Goal: Task Accomplishment & Management: Manage account settings

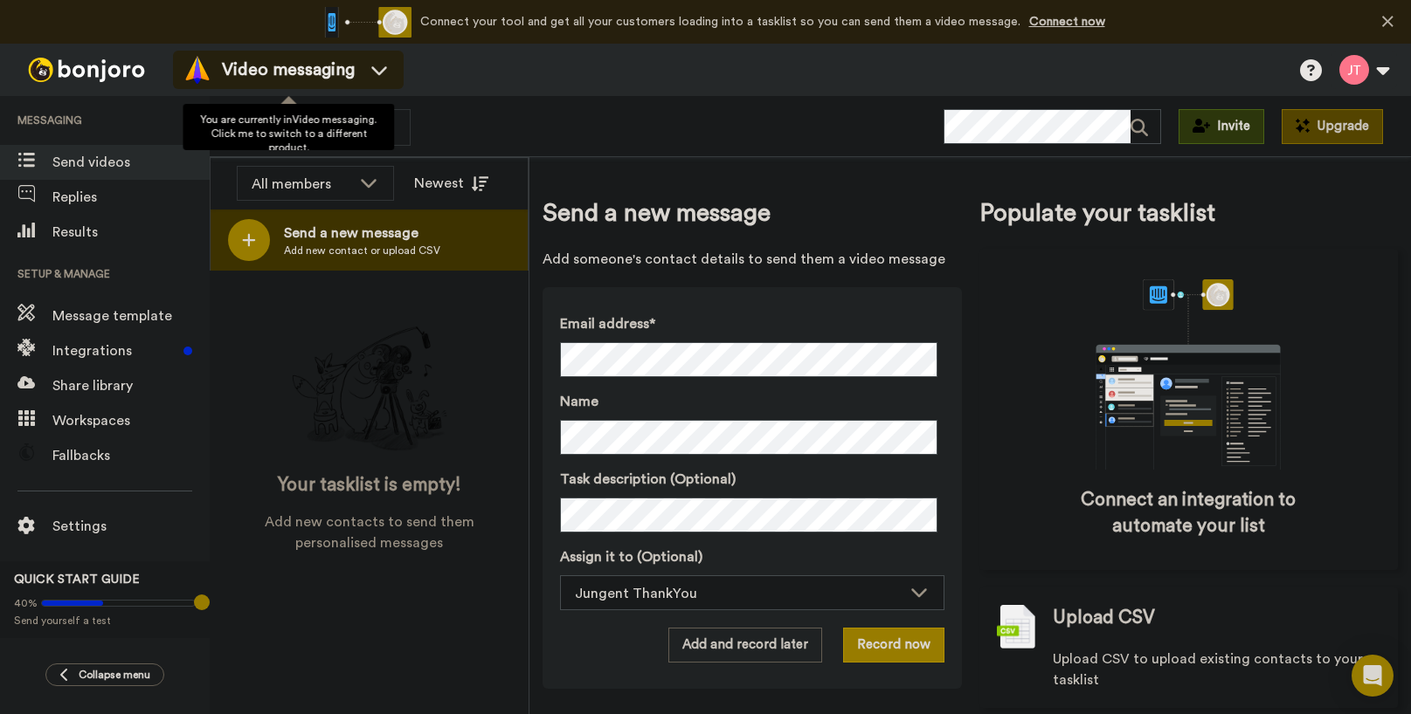
click at [357, 67] on div "Video messaging" at bounding box center [288, 70] width 210 height 28
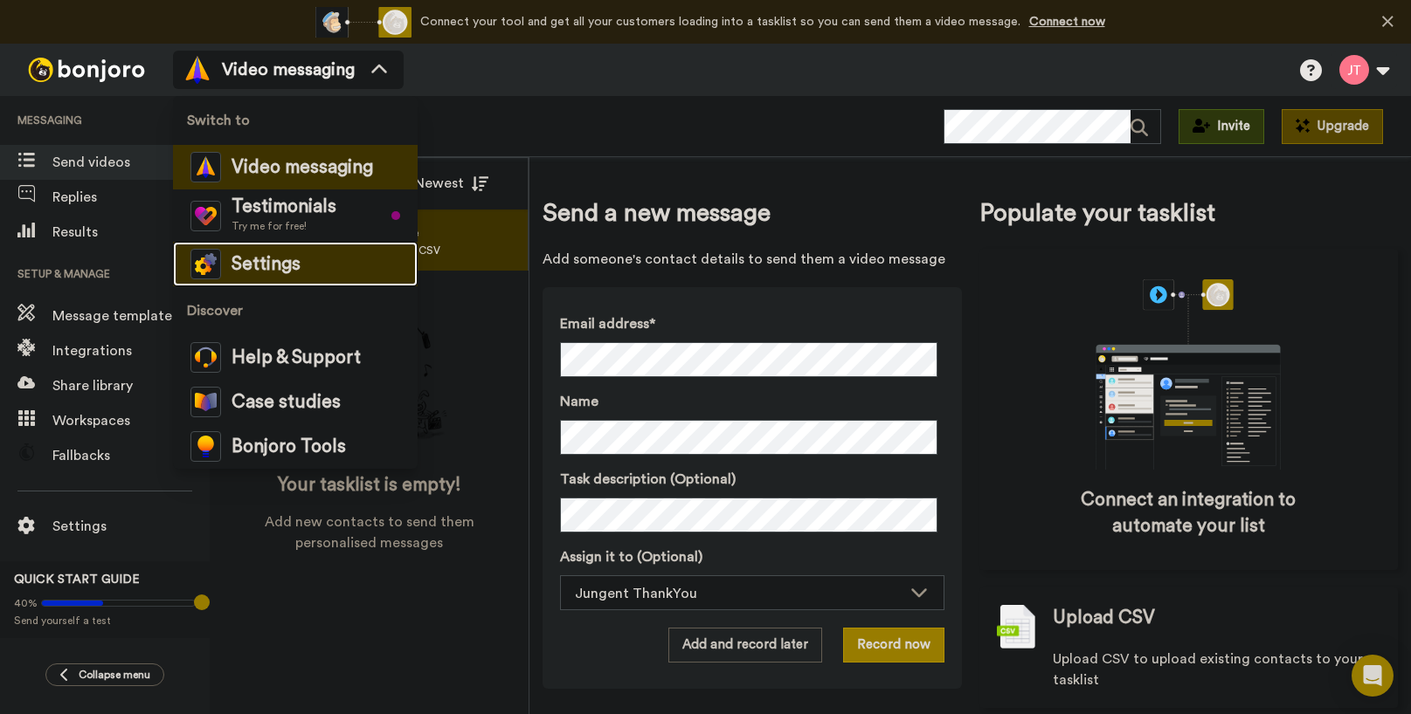
click at [297, 268] on span "Settings" at bounding box center [265, 264] width 69 height 17
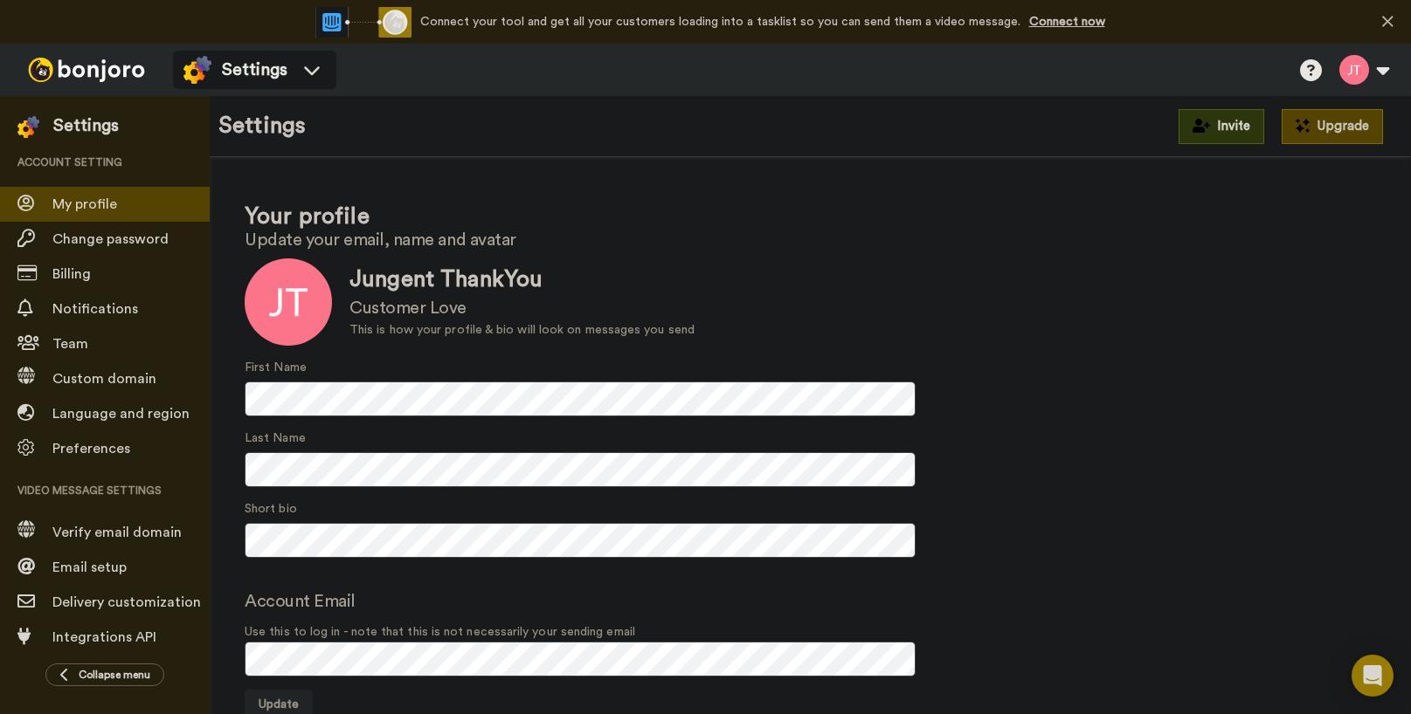
scroll to position [6, 0]
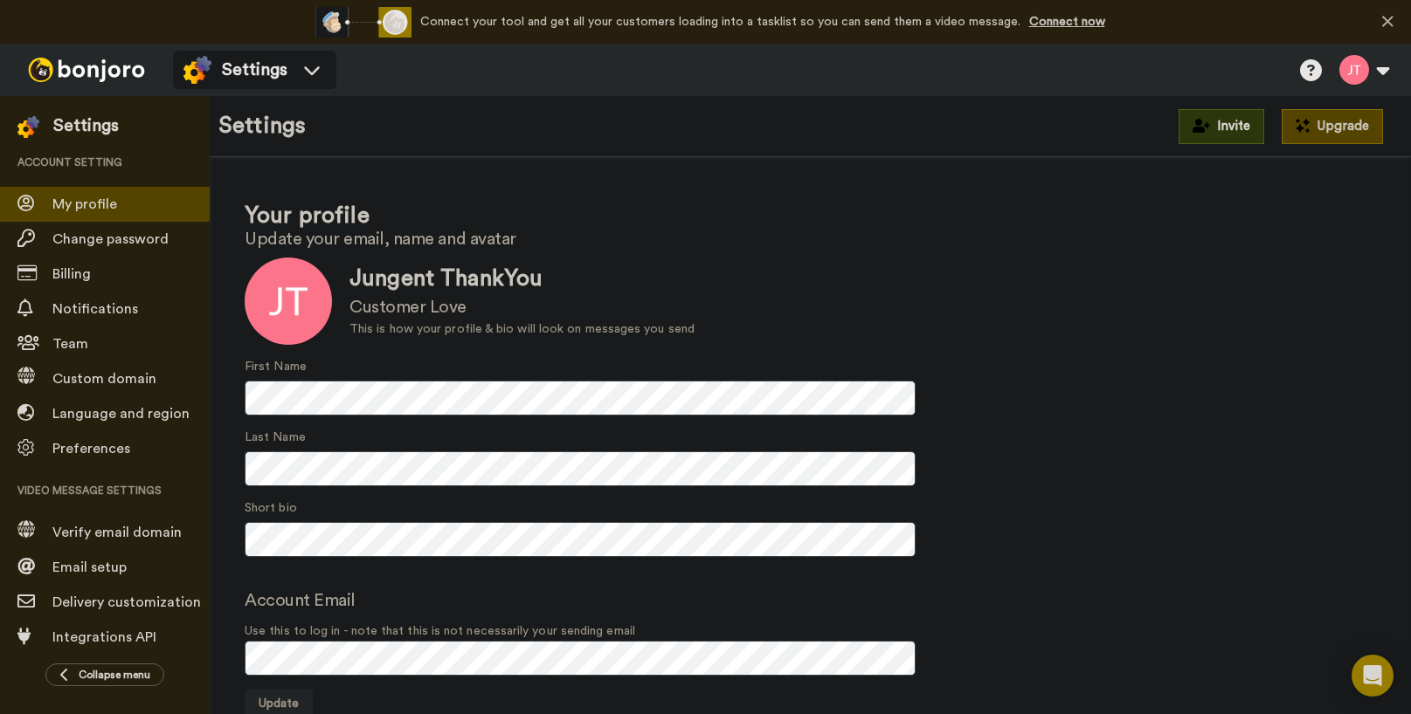
click at [1219, 383] on div "First Name" at bounding box center [810, 387] width 1131 height 58
click at [146, 535] on span "Verify email domain" at bounding box center [116, 533] width 129 height 14
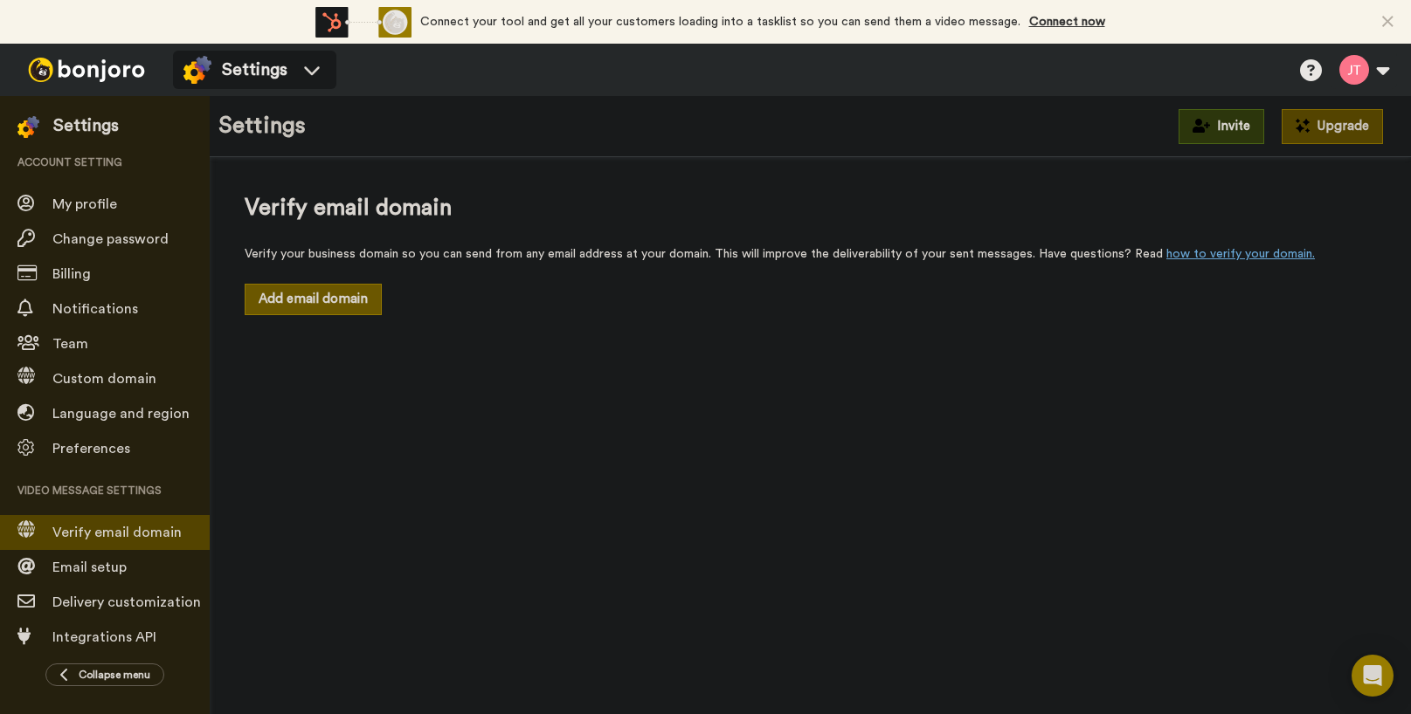
click at [342, 300] on button "Add email domain" at bounding box center [313, 299] width 137 height 31
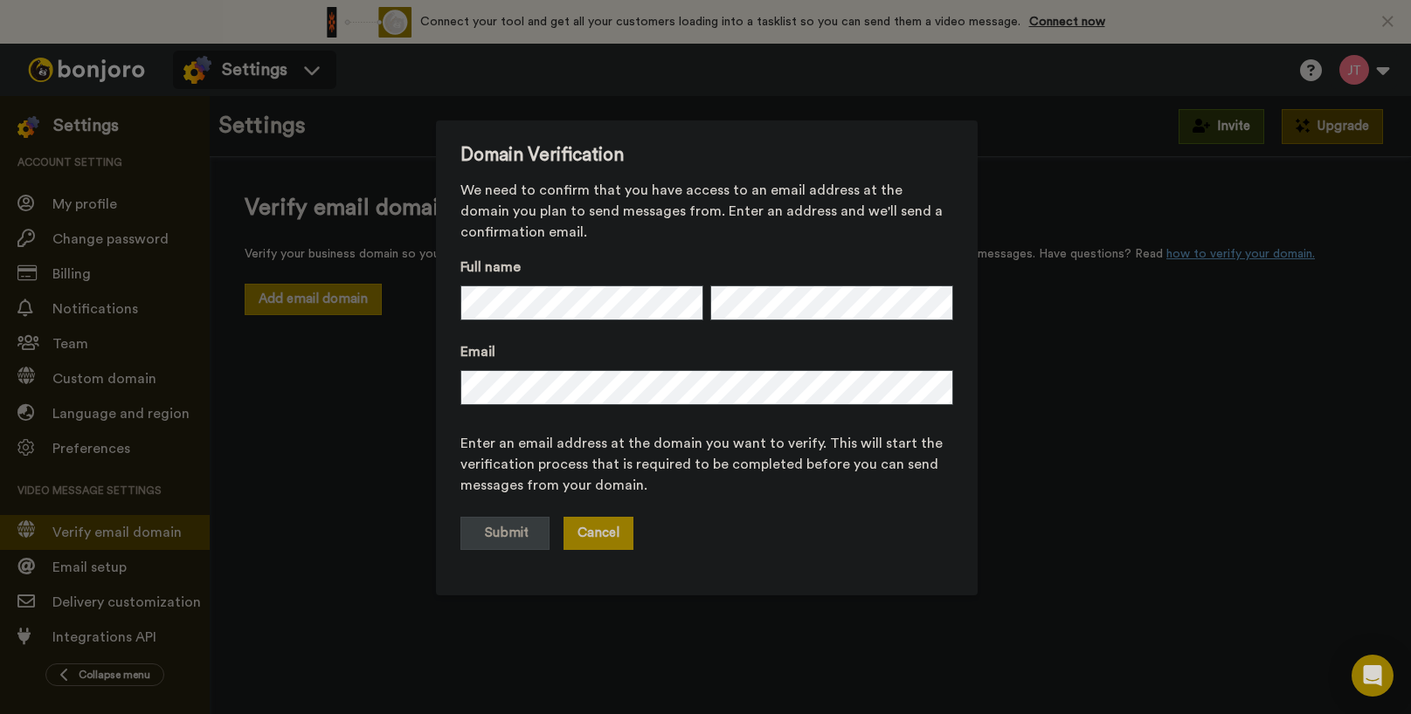
click at [593, 541] on button "Cancel" at bounding box center [598, 533] width 70 height 33
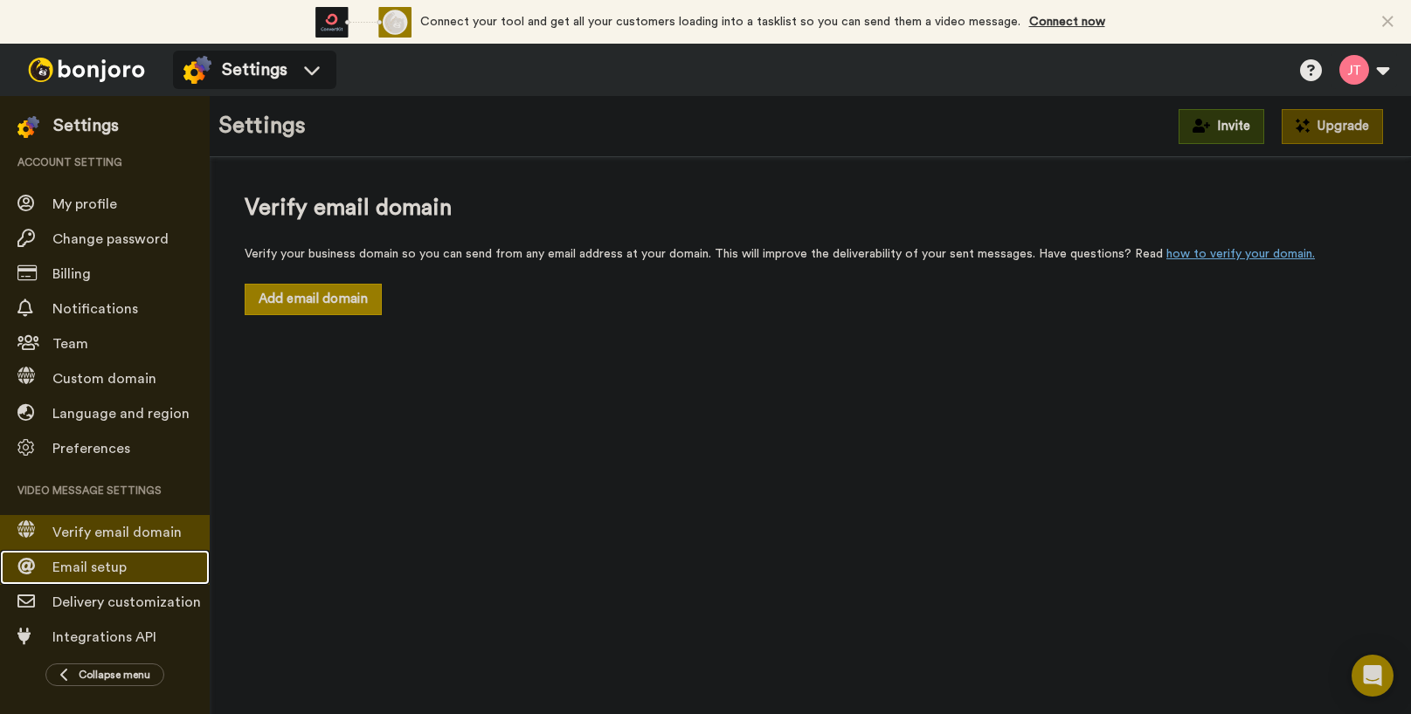
click at [109, 568] on span "Email setup" at bounding box center [89, 568] width 74 height 14
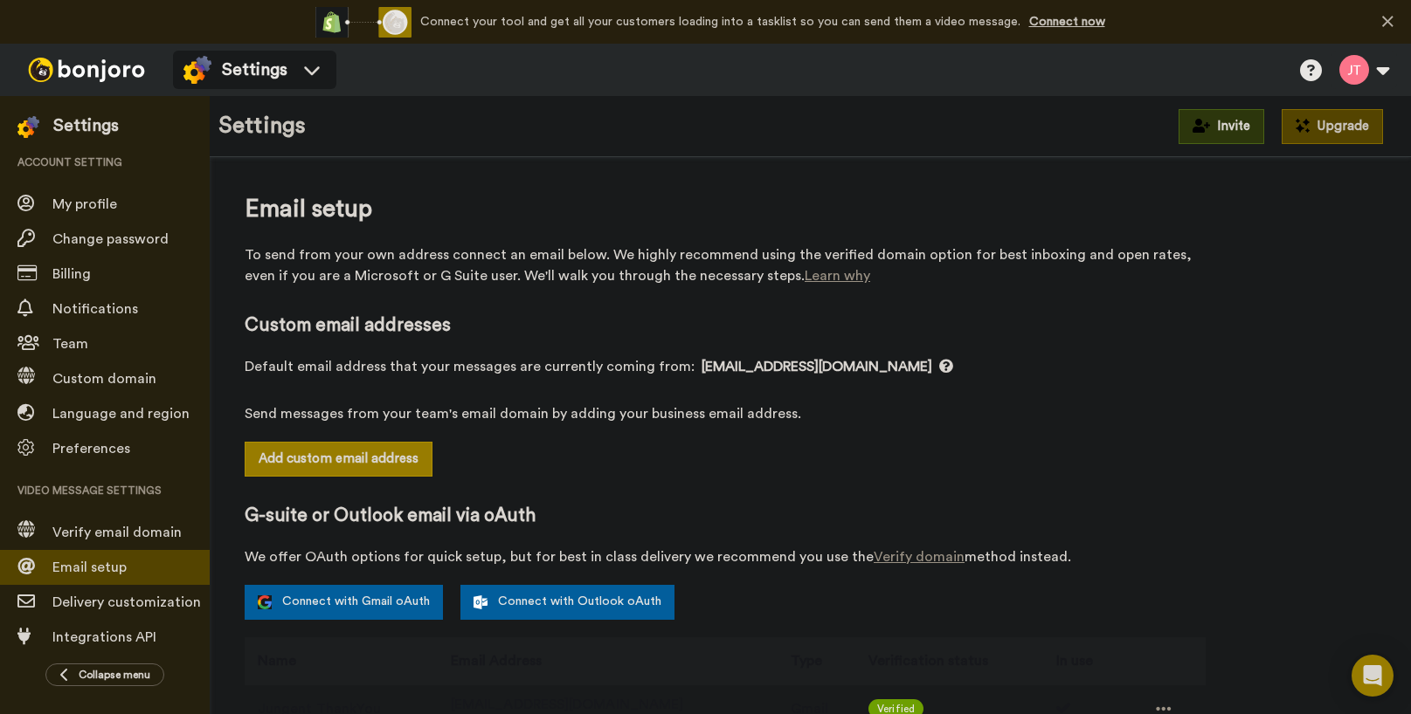
scroll to position [259, 0]
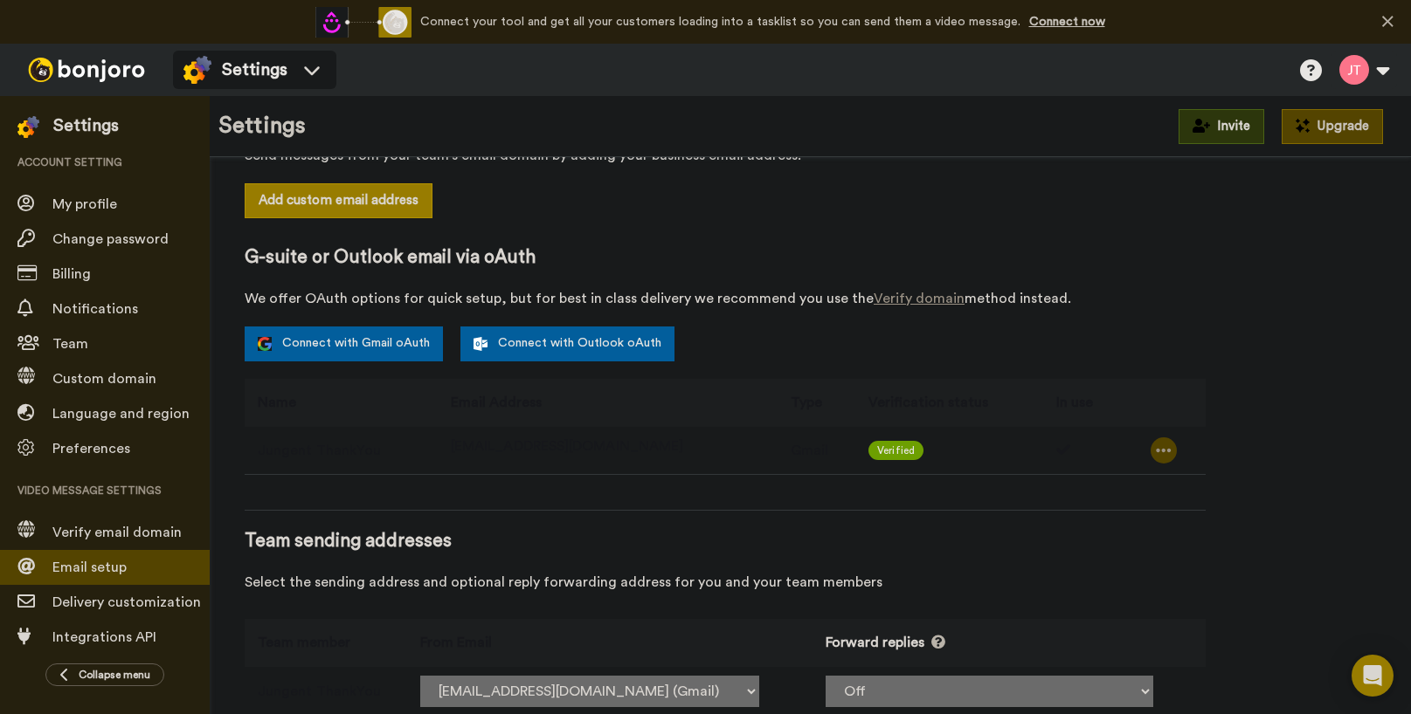
click at [1156, 449] on icon at bounding box center [1164, 450] width 16 height 17
click at [1197, 480] on li "Delete" at bounding box center [1185, 481] width 94 height 24
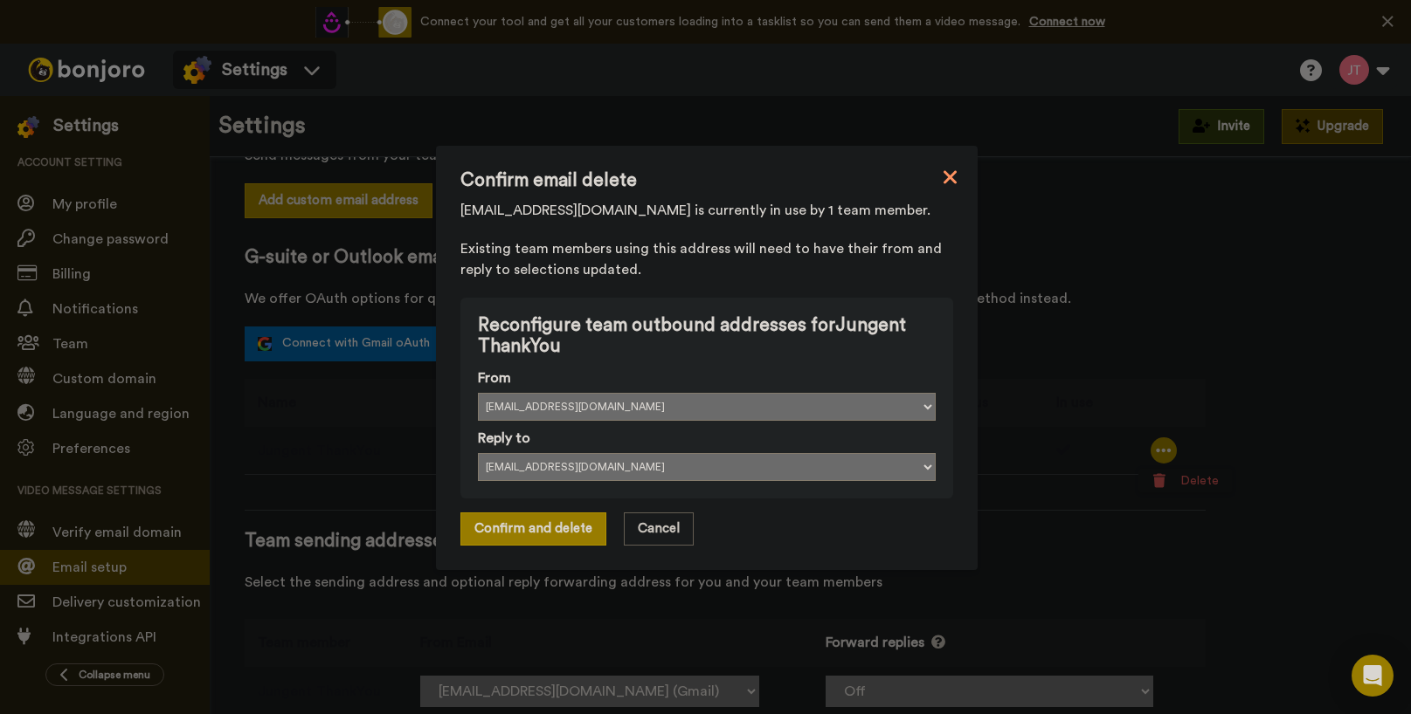
click at [942, 178] on icon at bounding box center [948, 176] width 13 height 13
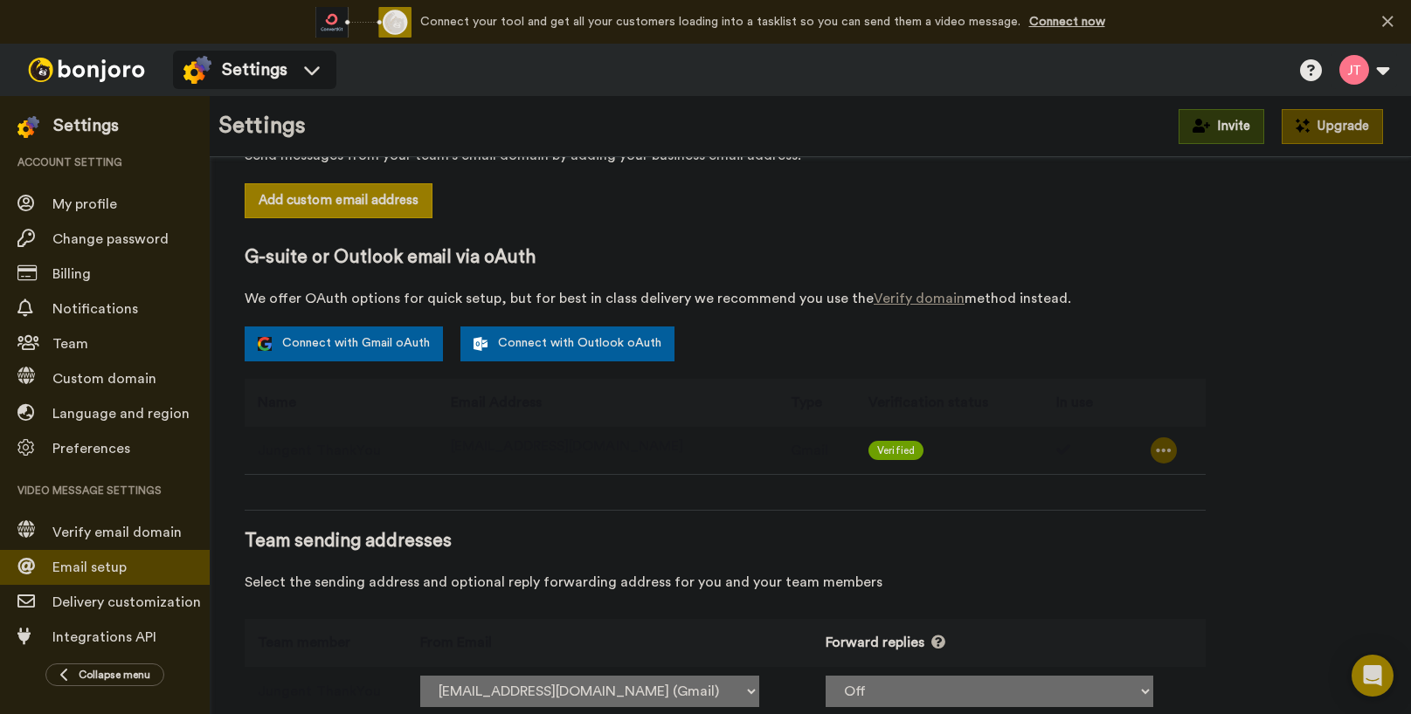
click at [1156, 448] on icon at bounding box center [1164, 450] width 16 height 17
click at [1191, 475] on li "Delete" at bounding box center [1185, 481] width 94 height 24
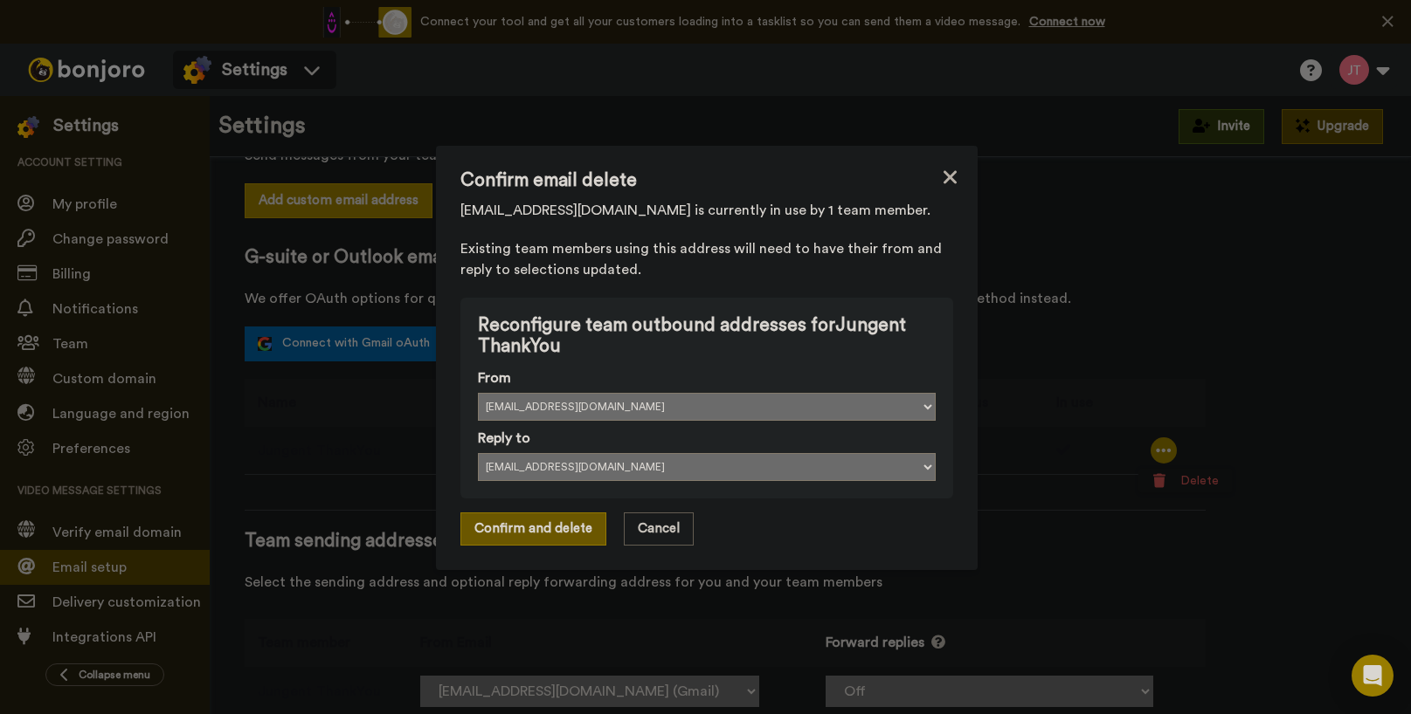
click at [541, 528] on button "Confirm and delete" at bounding box center [533, 529] width 146 height 33
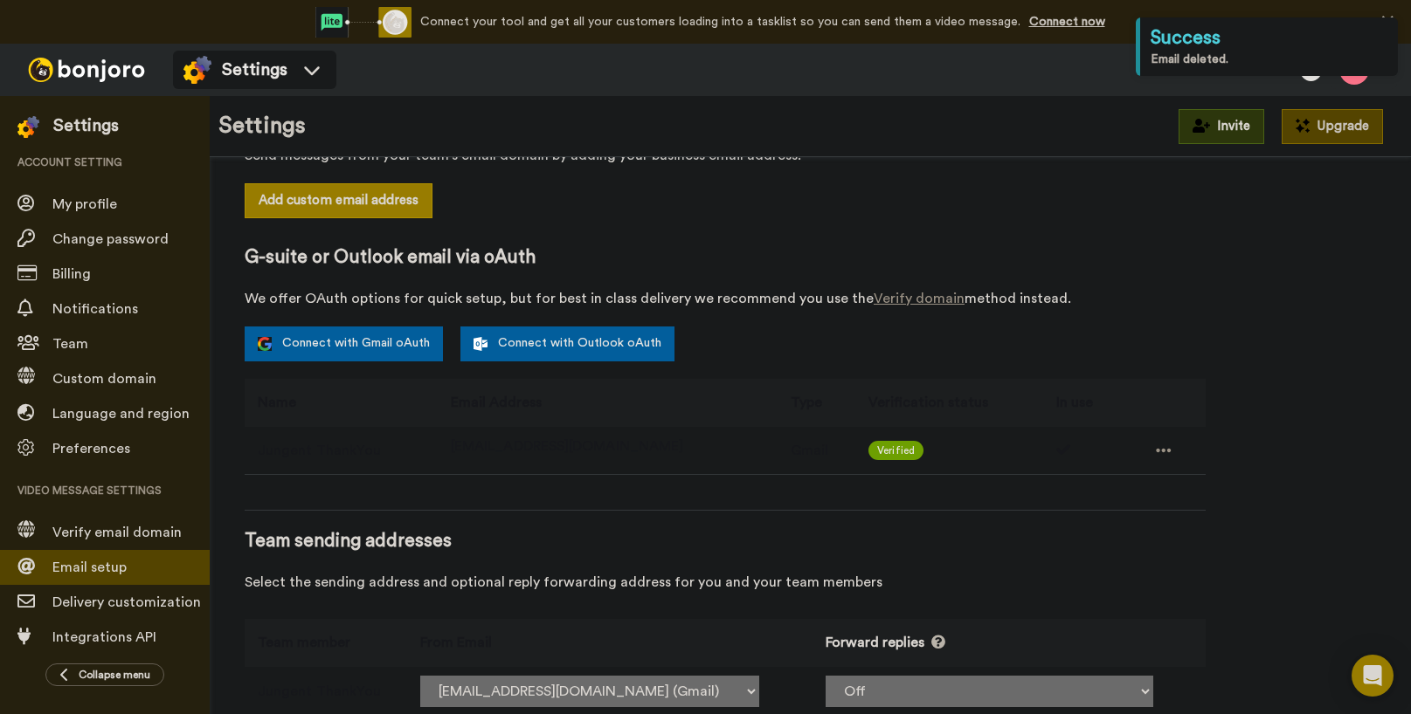
select select "164913"
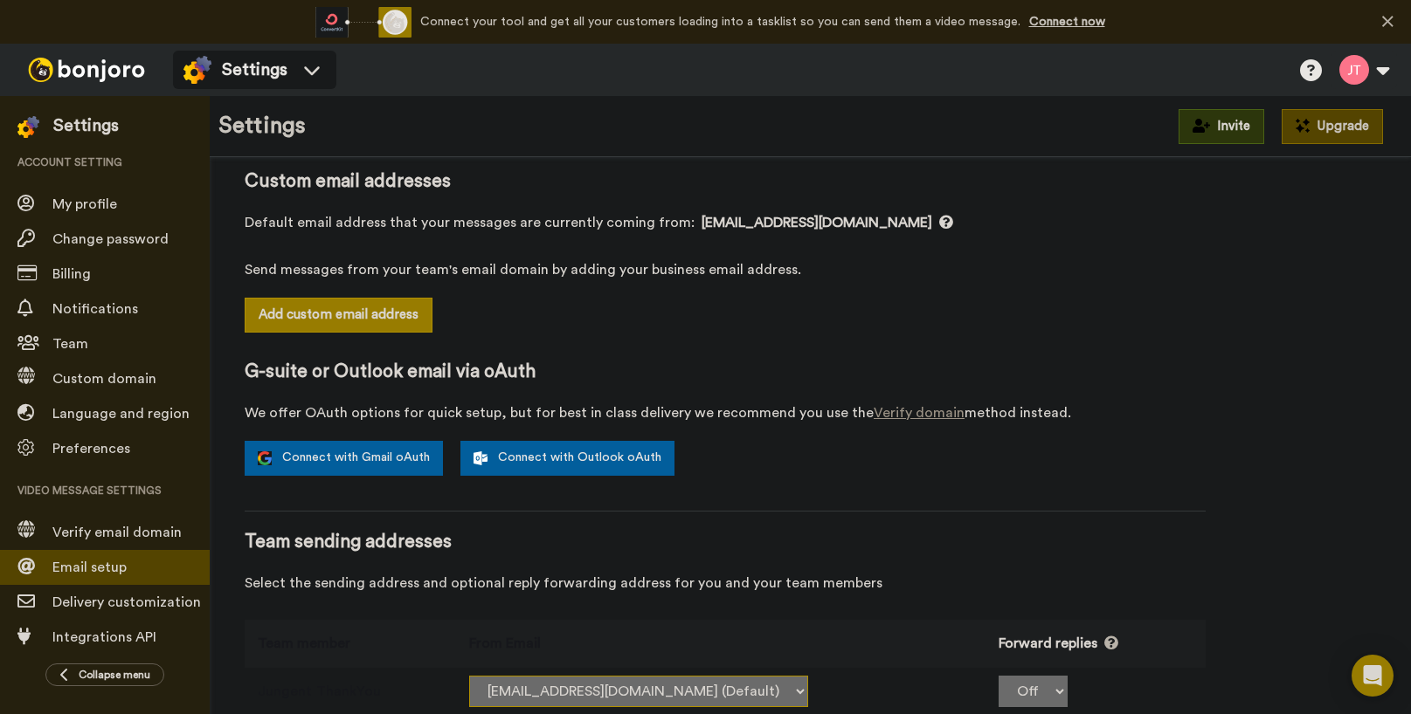
click at [808, 692] on select "jungent.thankyou@inbound.bonjoromail.com (Default)" at bounding box center [638, 691] width 339 height 31
click at [1304, 480] on div "Email setup To send from your own address connect an email below. We highly rec…" at bounding box center [810, 391] width 1131 height 686
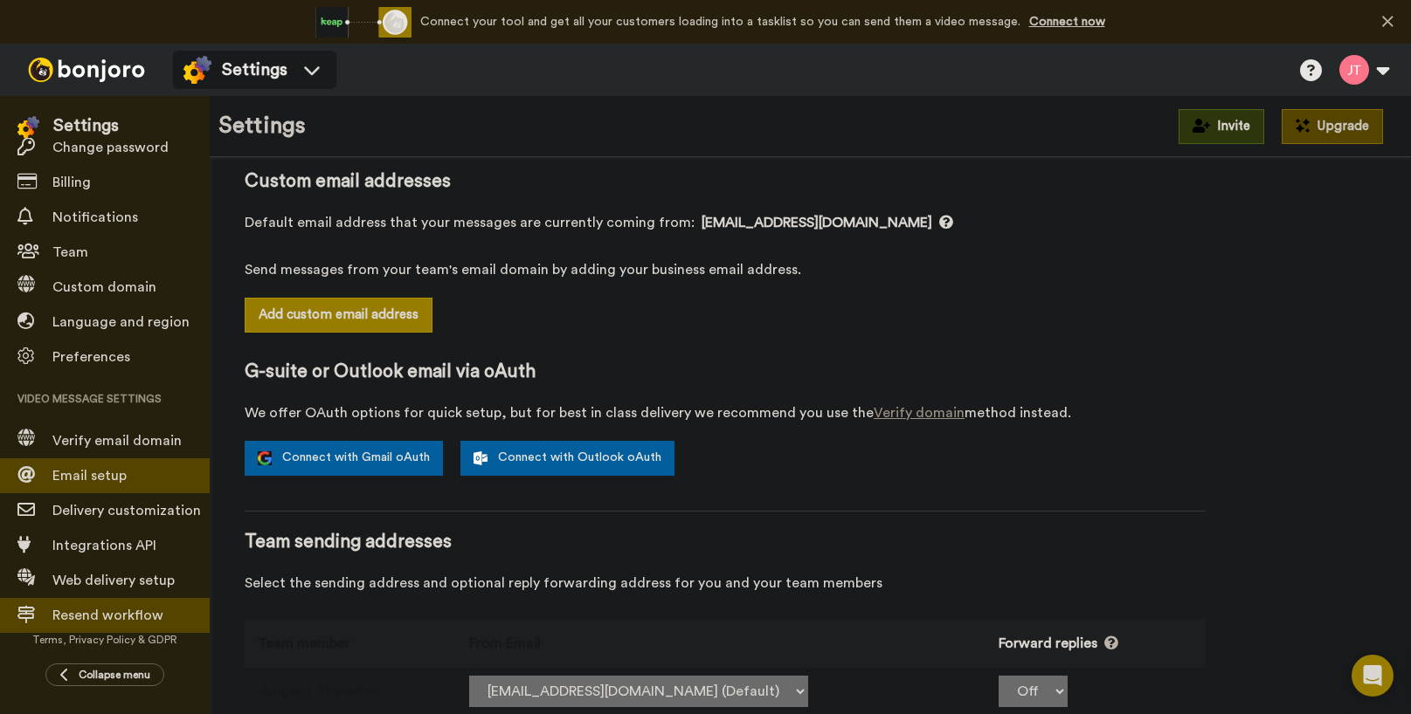
scroll to position [93, 0]
click at [129, 608] on span "Resend workflow" at bounding box center [107, 615] width 111 height 14
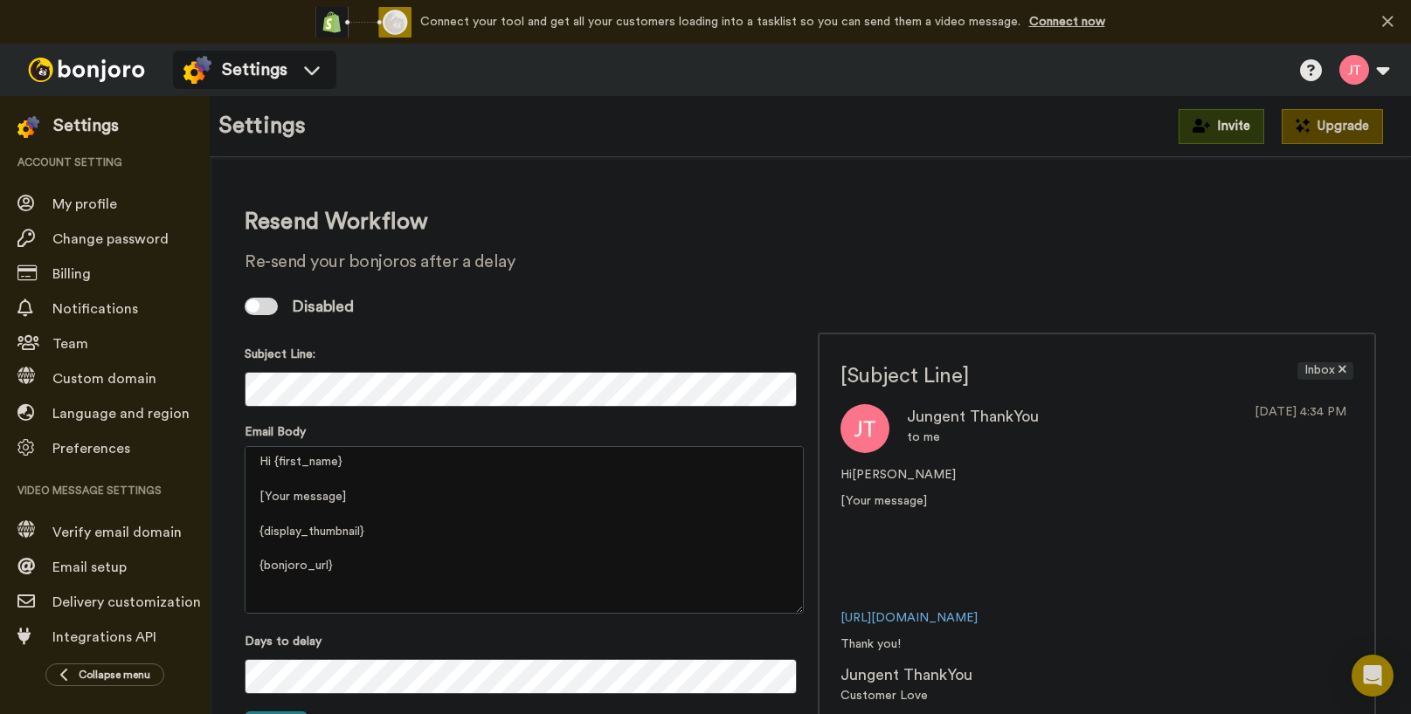
click at [262, 307] on div at bounding box center [261, 306] width 33 height 17
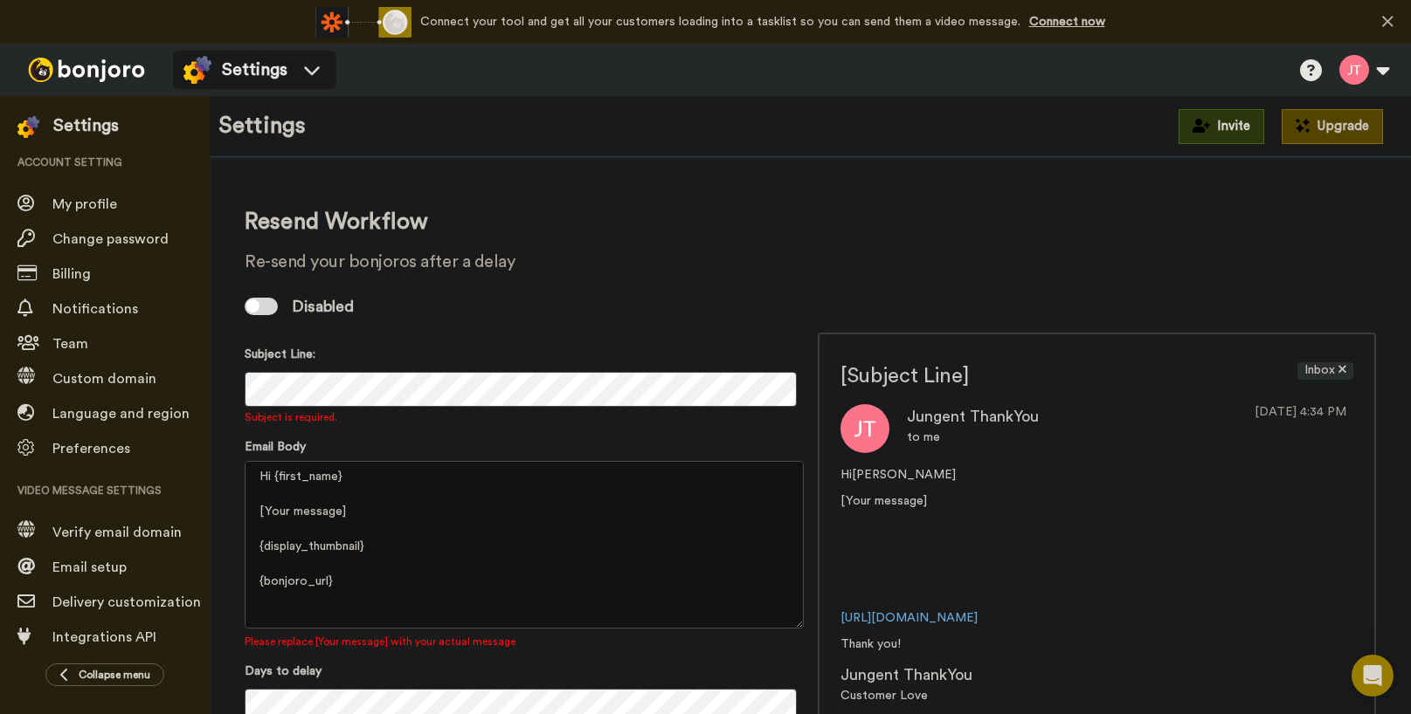
click at [256, 310] on div at bounding box center [252, 306] width 13 height 13
drag, startPoint x: 658, startPoint y: 271, endPoint x: 524, endPoint y: 238, distance: 137.7
click at [657, 271] on h2 "Re-send your bonjoros after a delay" at bounding box center [810, 261] width 1131 height 19
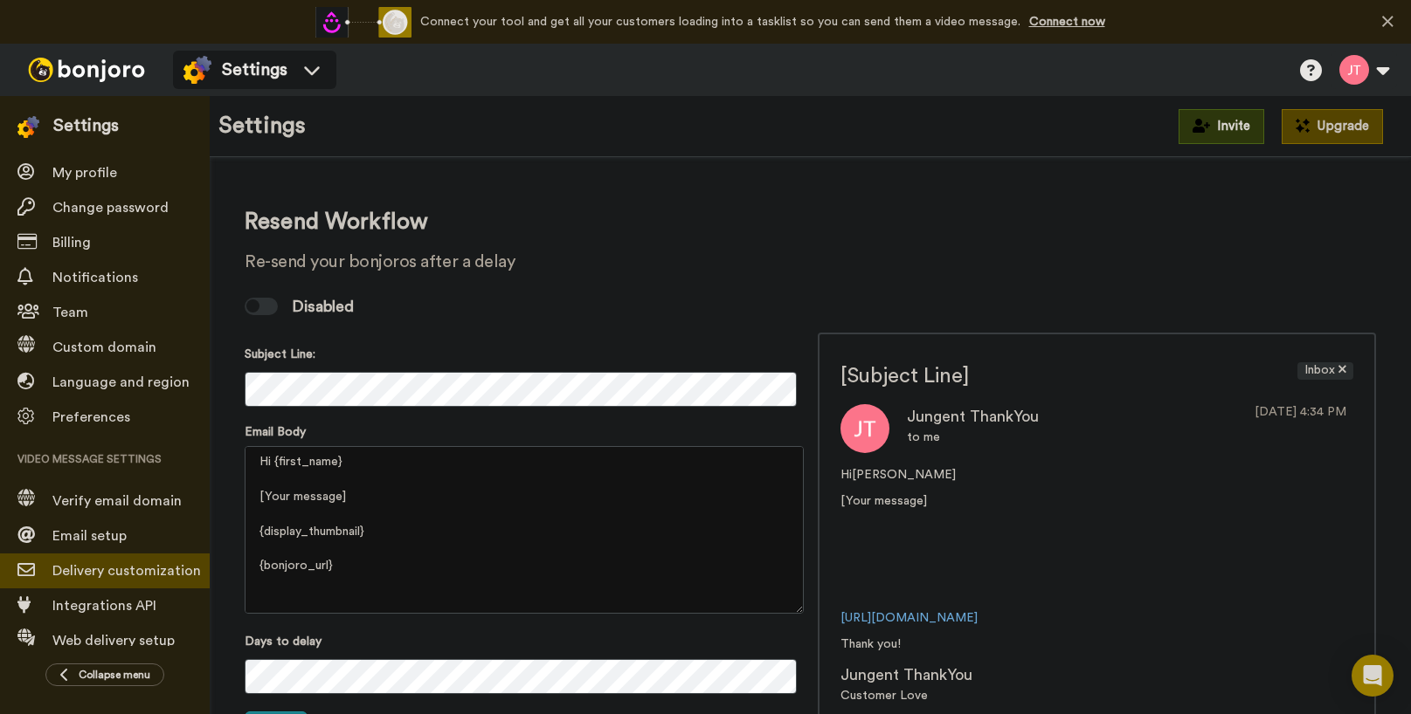
scroll to position [87, 0]
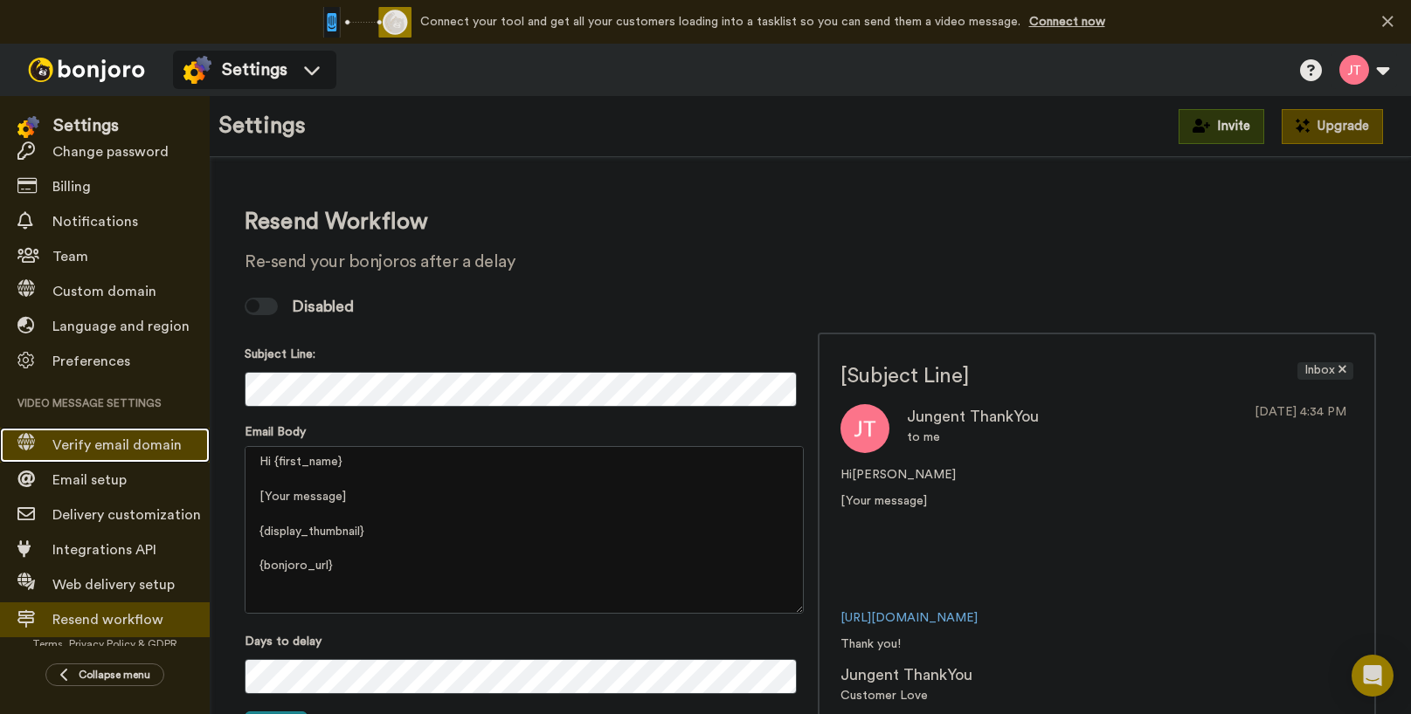
click at [116, 445] on span "Verify email domain" at bounding box center [116, 445] width 129 height 14
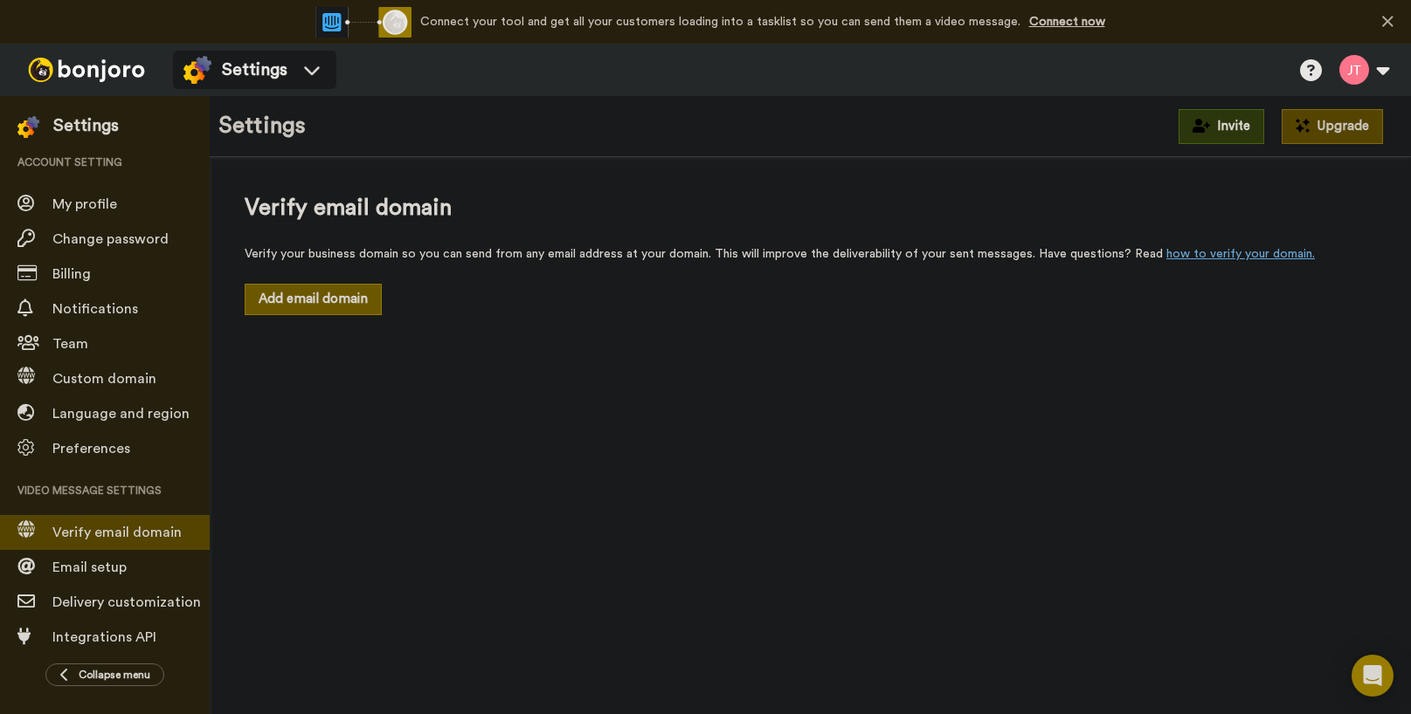
click at [340, 301] on button "Add email domain" at bounding box center [313, 299] width 137 height 31
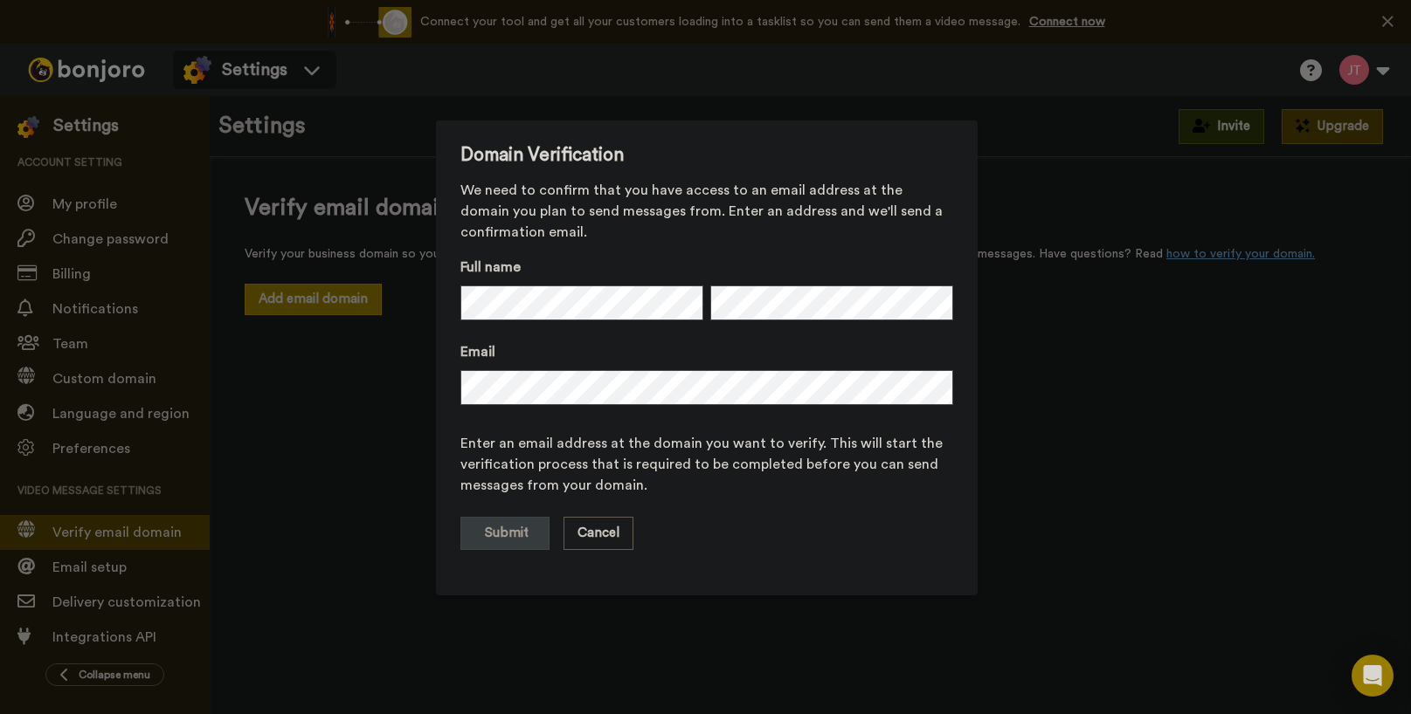
click at [314, 491] on div "Domain Verification We need to confirm that you have access to an email address…" at bounding box center [705, 357] width 1411 height 714
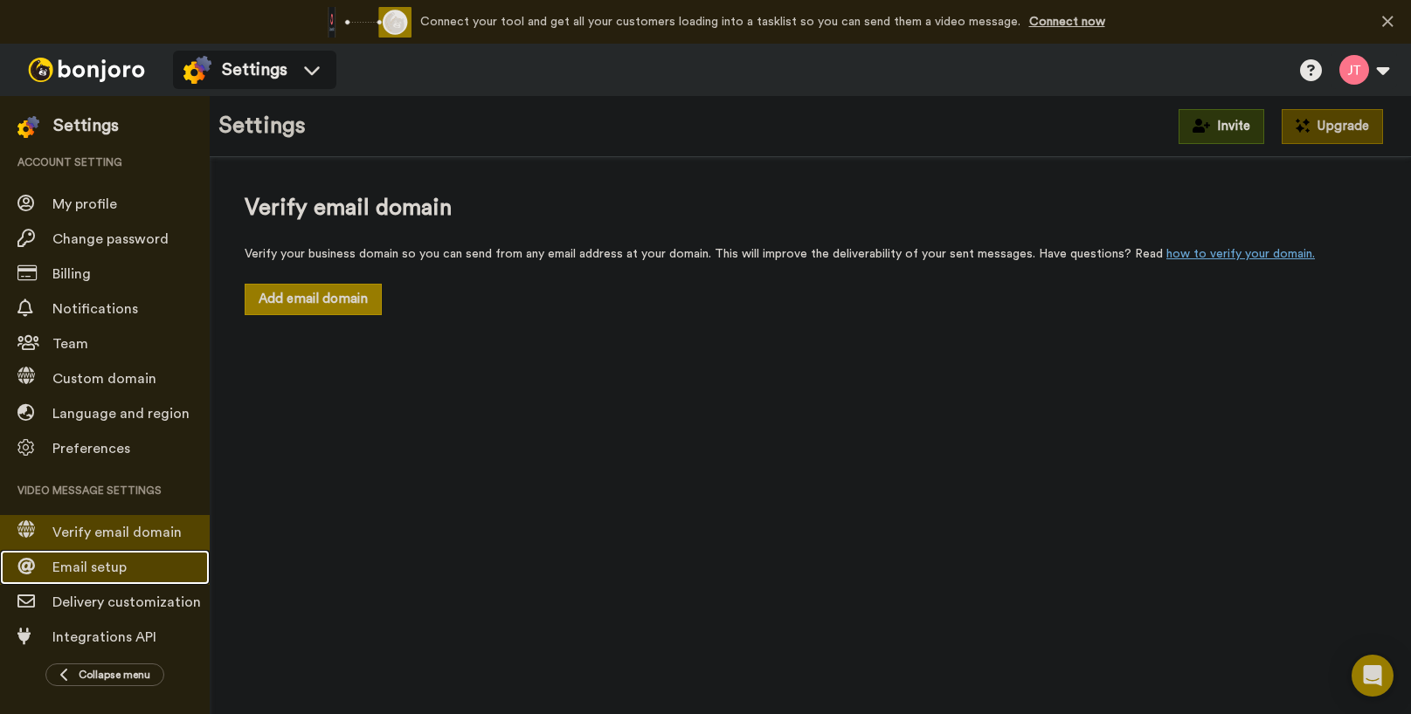
click at [112, 562] on span "Email setup" at bounding box center [89, 568] width 74 height 14
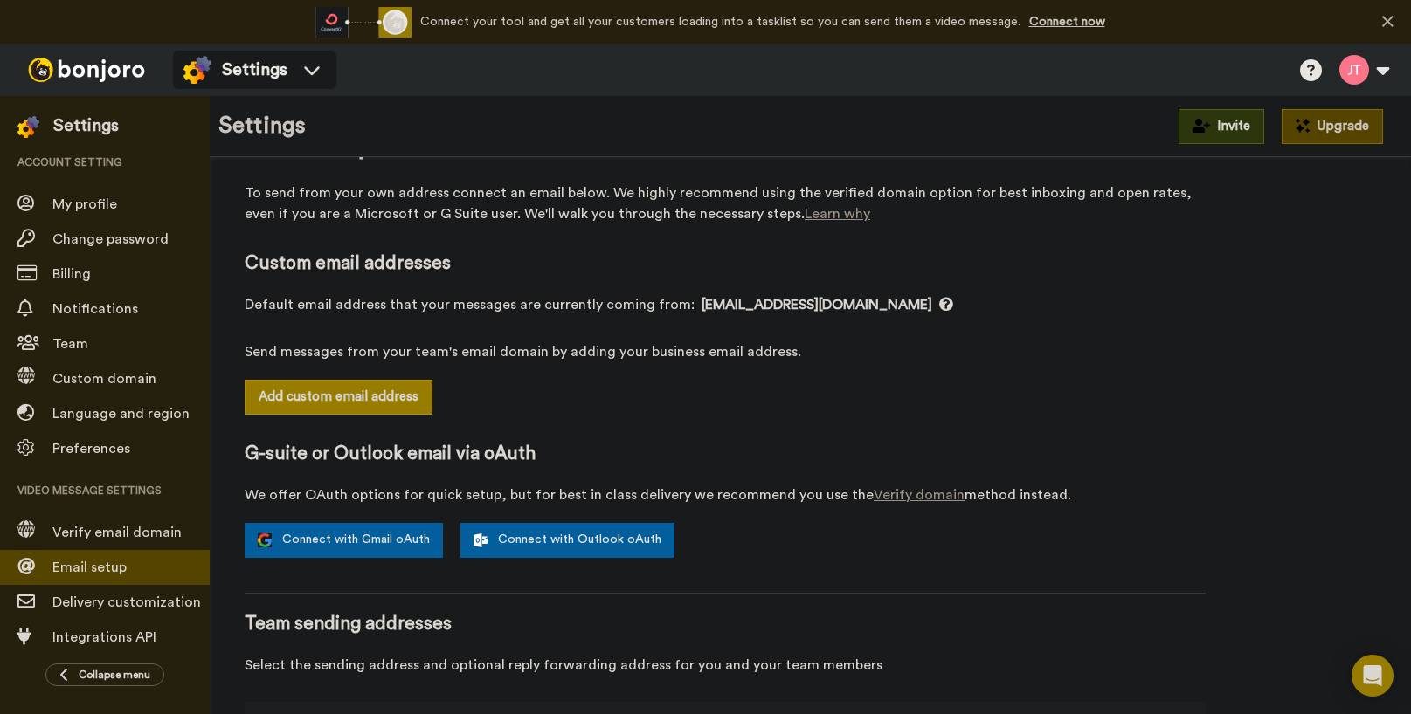
scroll to position [145, 0]
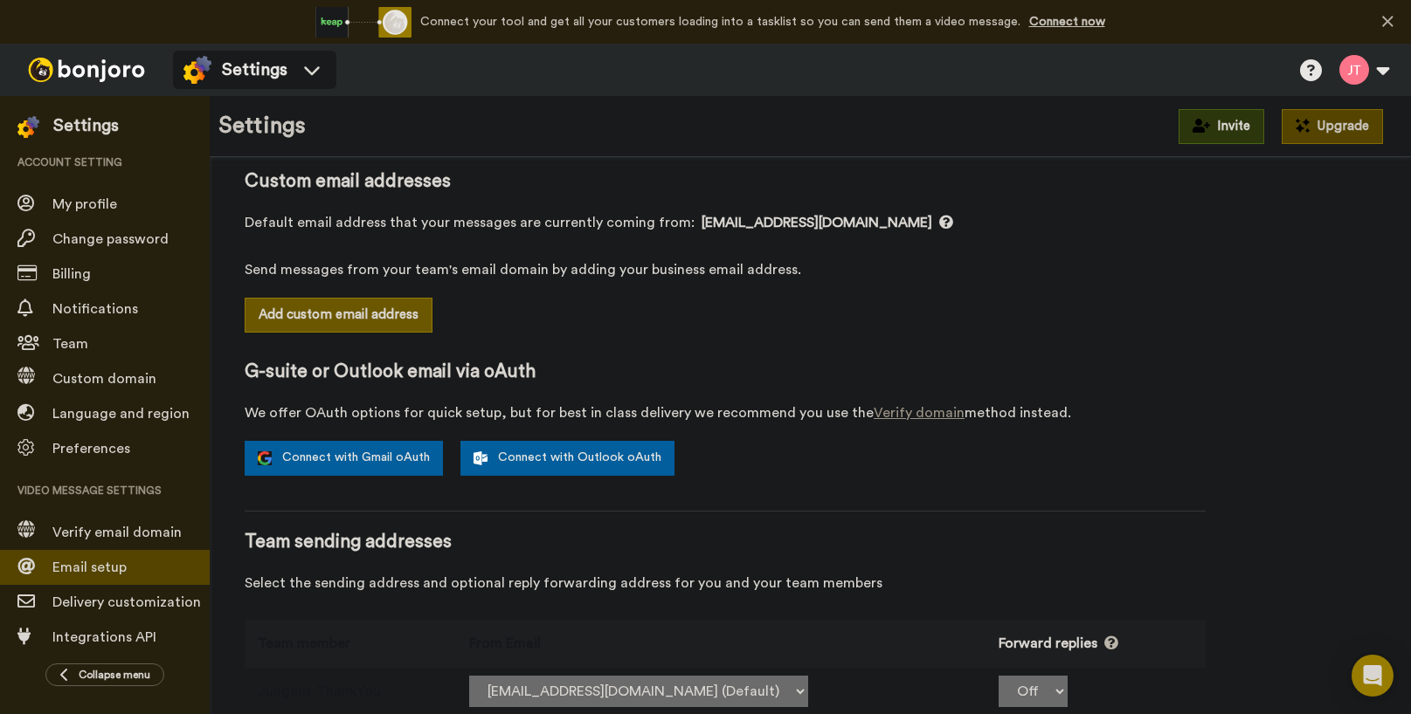
click at [384, 312] on button "Add custom email address" at bounding box center [339, 315] width 188 height 35
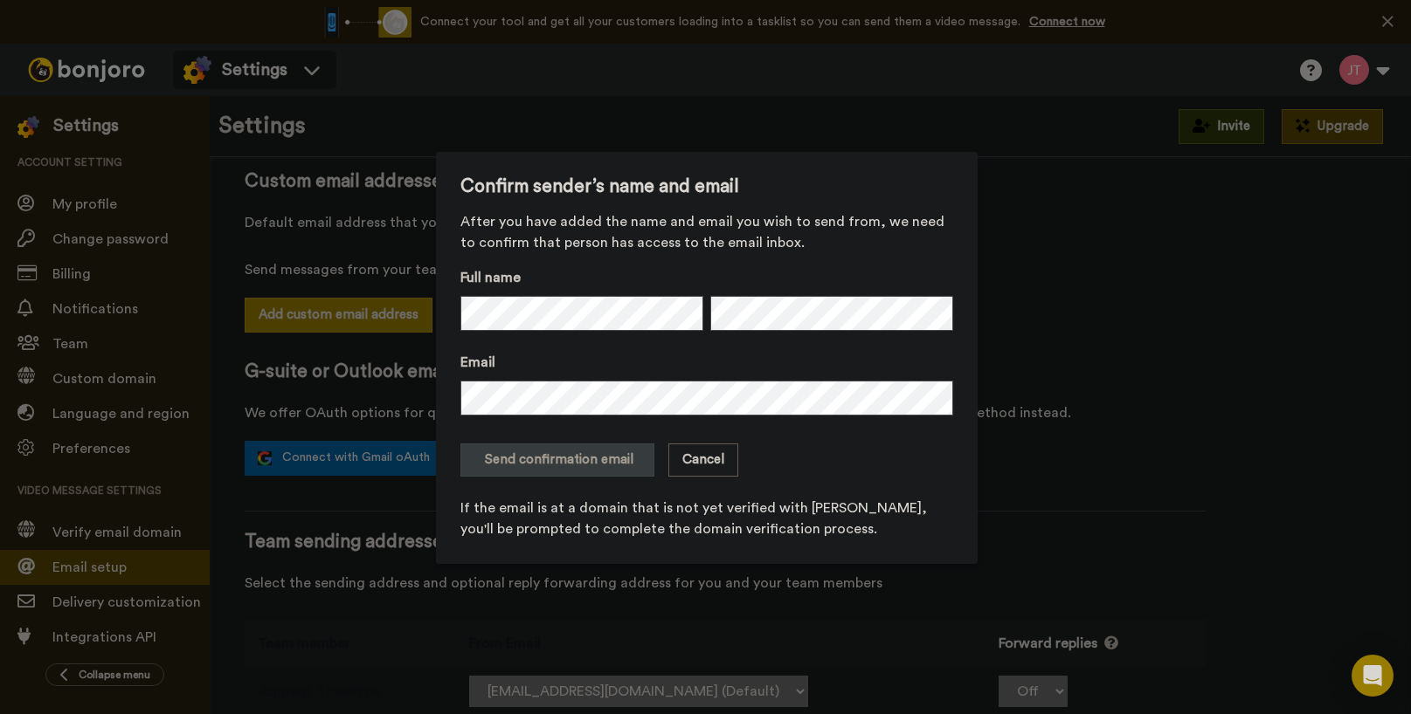
click at [1080, 377] on div "Confirm sender’s name and email After you have added the name and email you wis…" at bounding box center [705, 357] width 1411 height 714
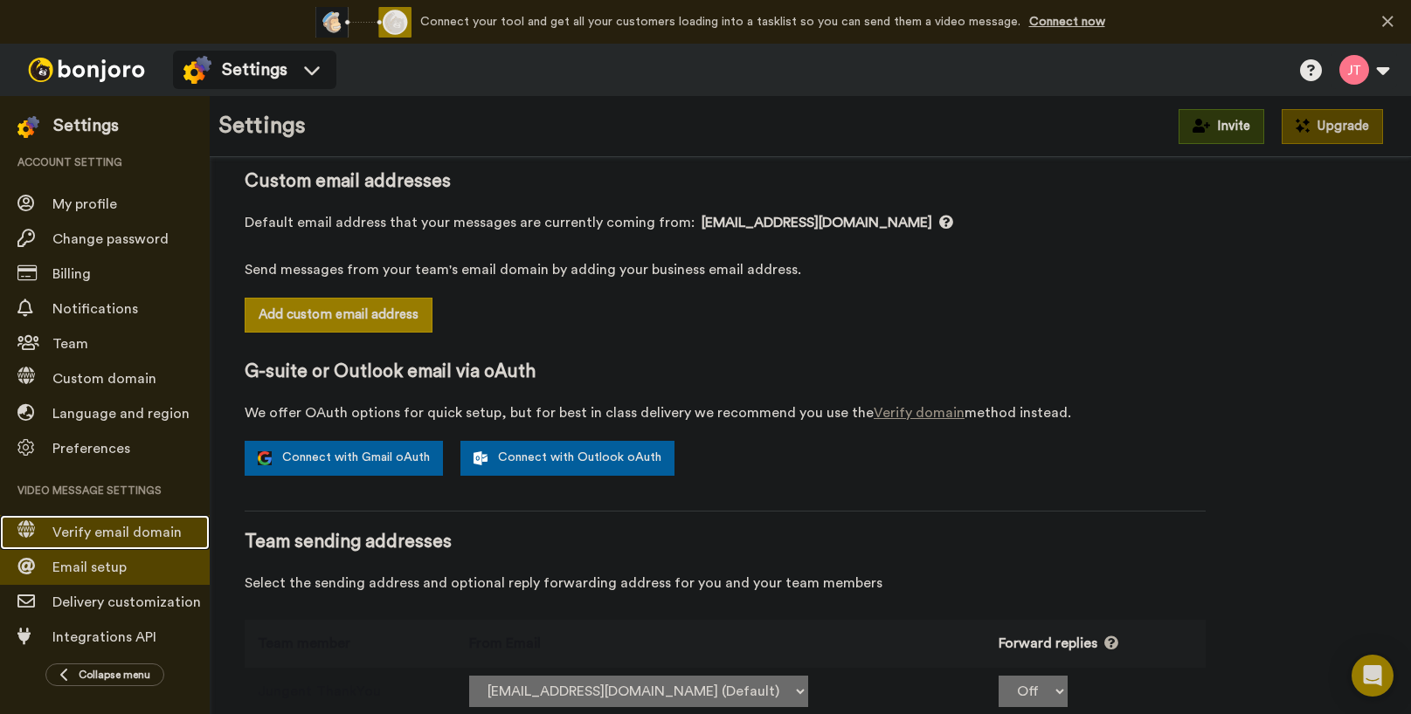
click at [137, 533] on span "Verify email domain" at bounding box center [116, 533] width 129 height 14
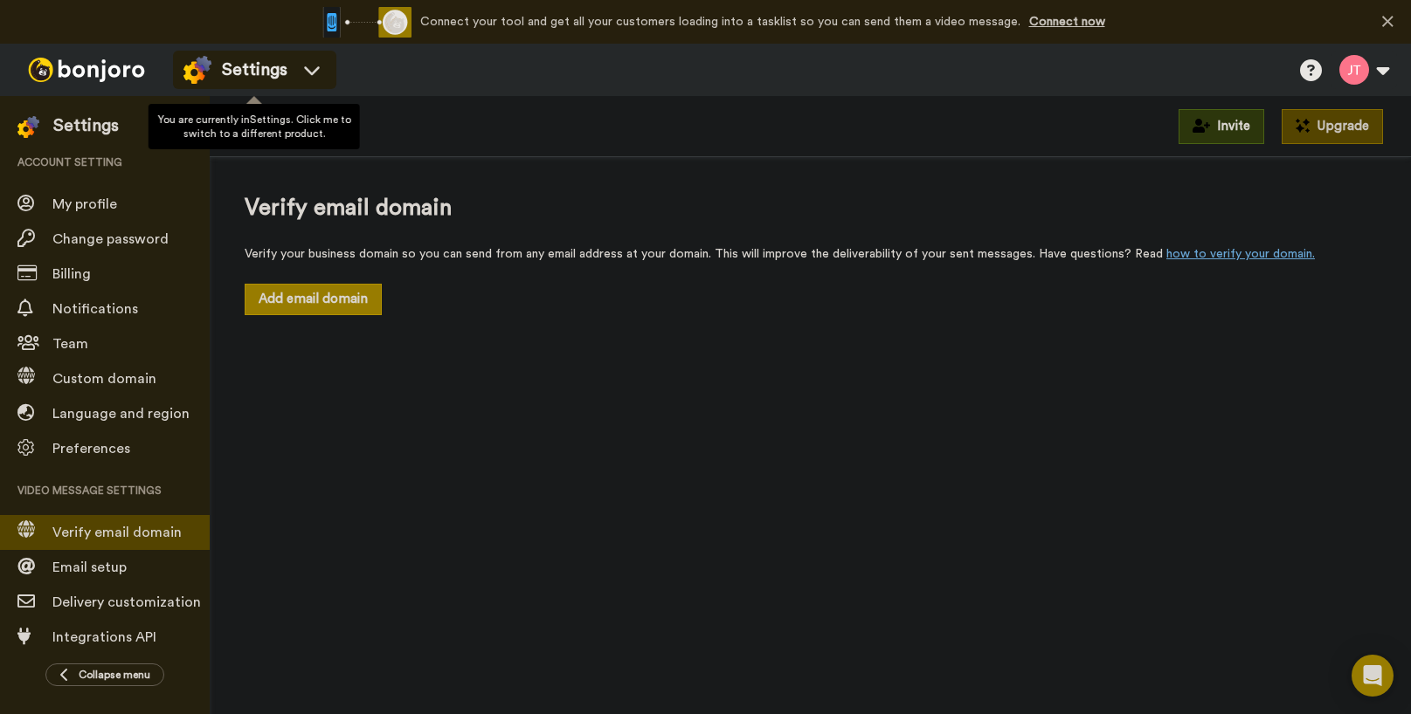
click at [313, 71] on icon at bounding box center [312, 70] width 16 height 9
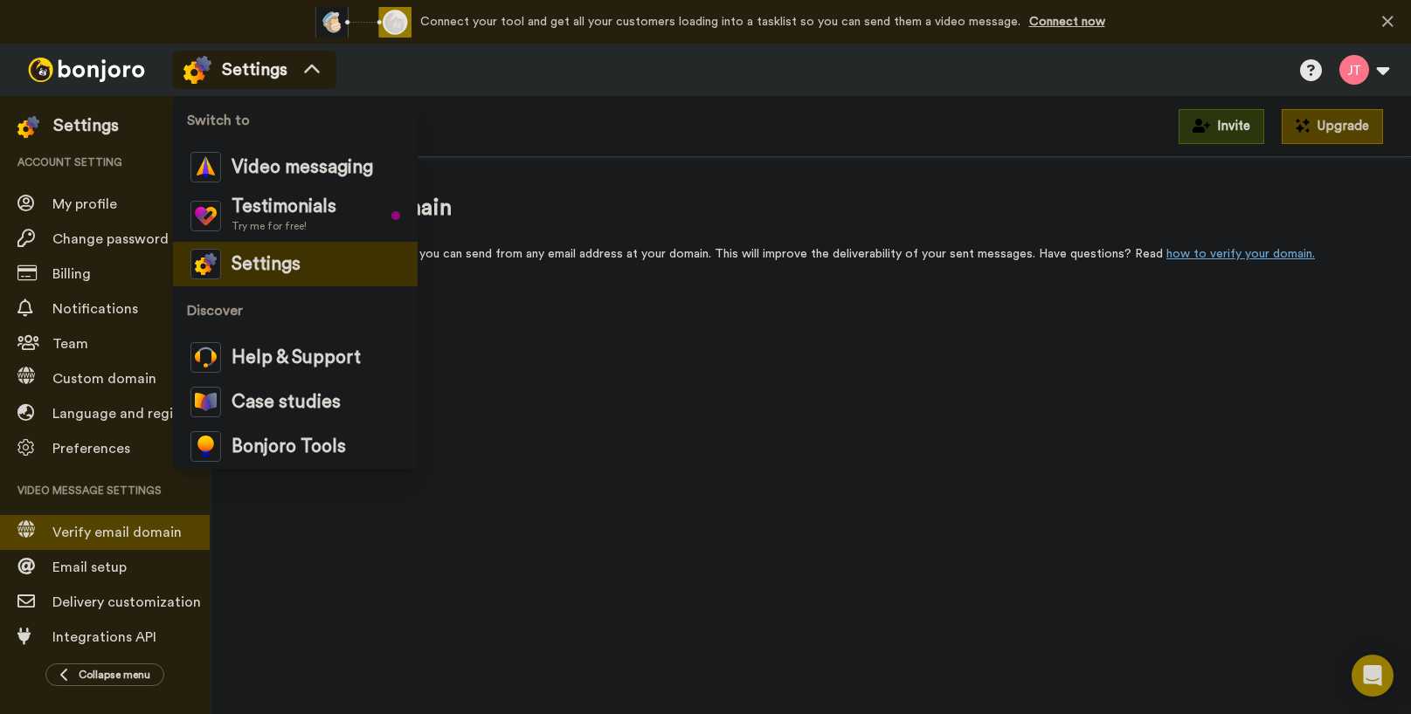
click at [313, 71] on icon at bounding box center [312, 69] width 28 height 17
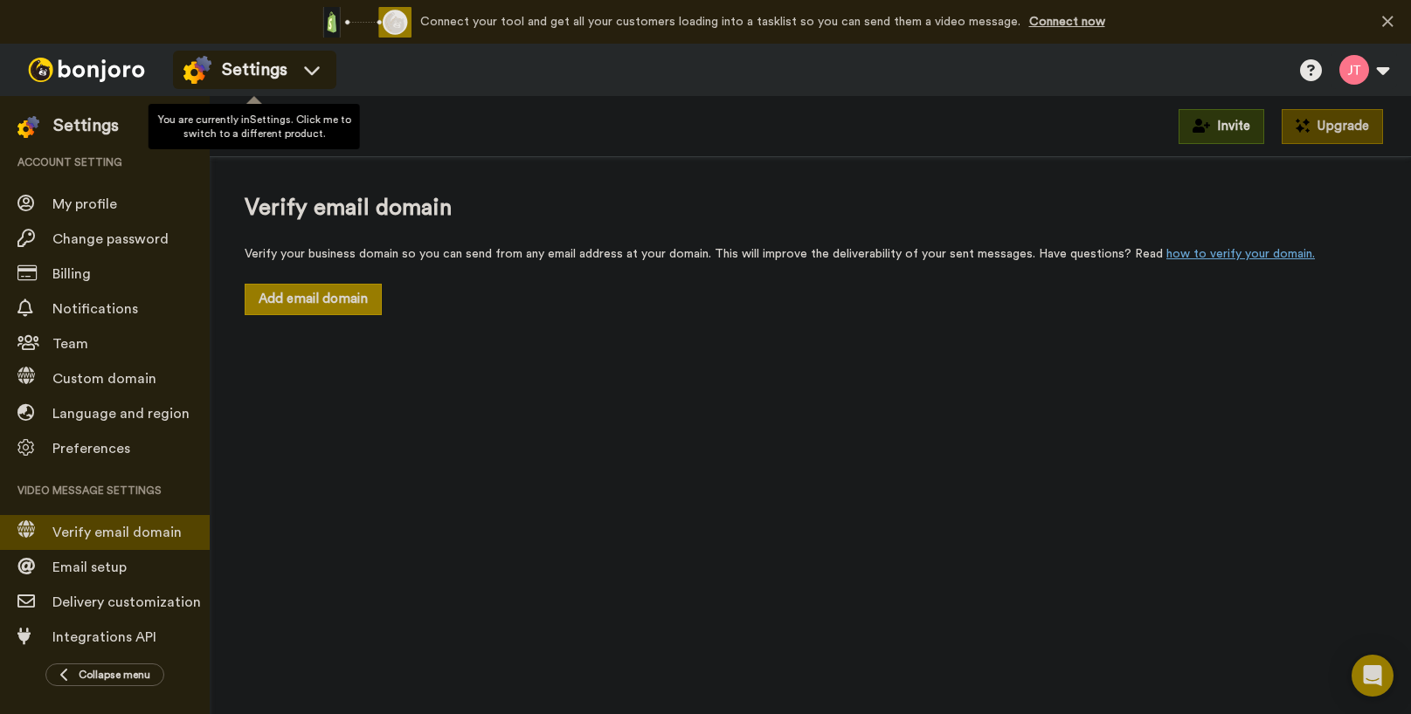
click at [271, 70] on span "Settings" at bounding box center [255, 70] width 66 height 24
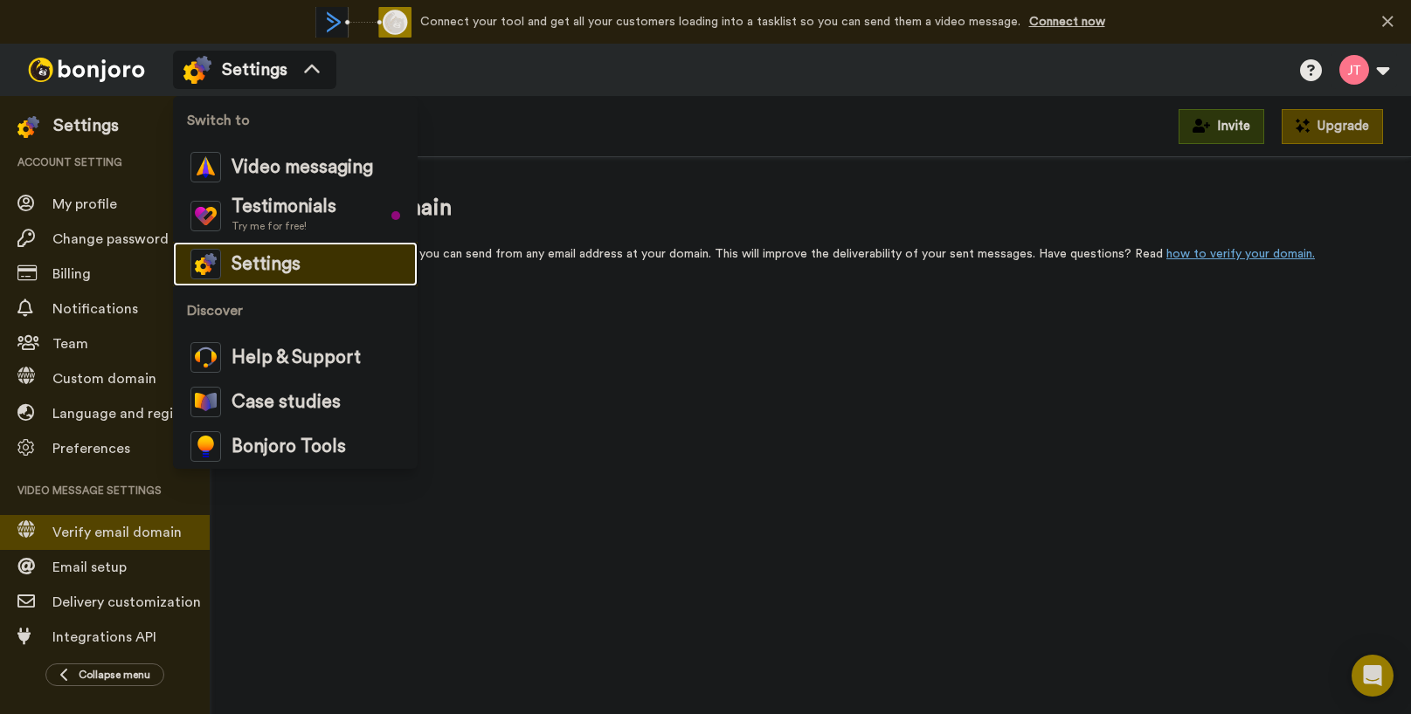
click at [271, 263] on span "Settings" at bounding box center [265, 264] width 69 height 17
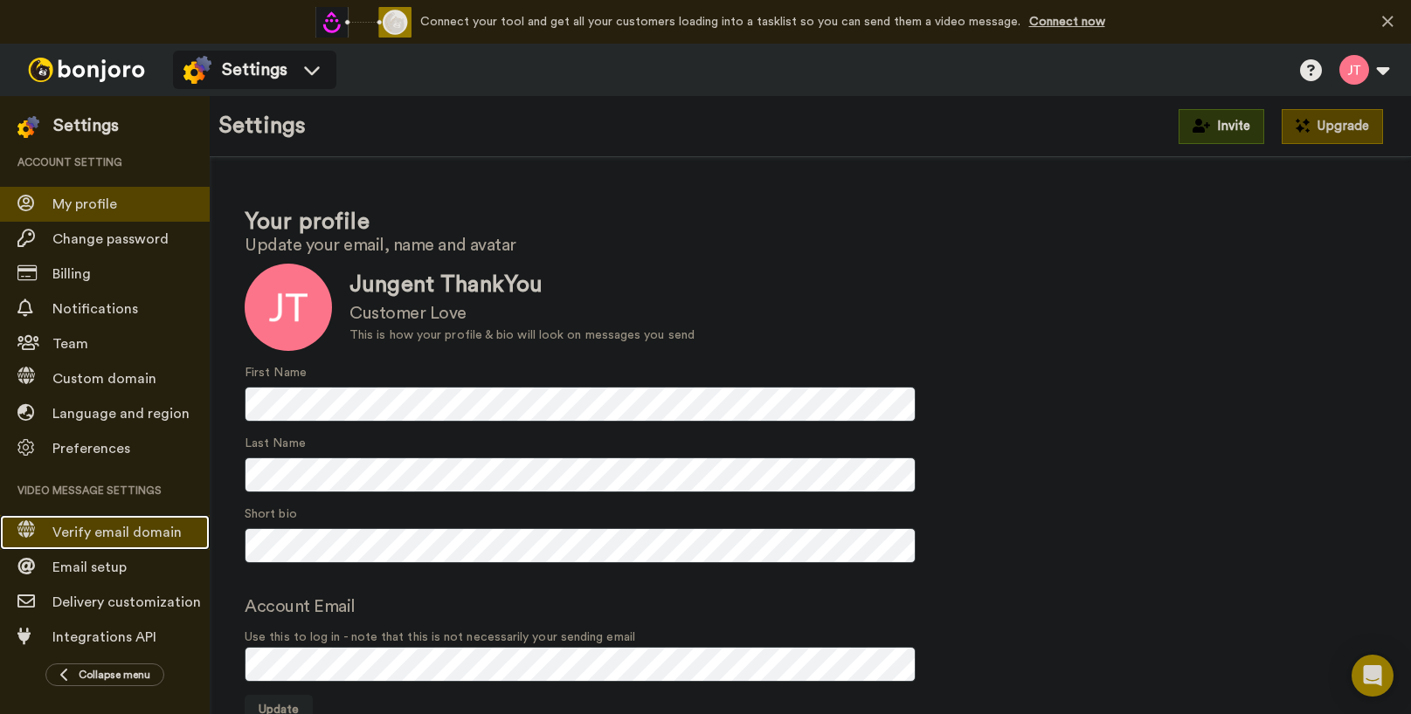
click at [150, 527] on span "Verify email domain" at bounding box center [116, 533] width 129 height 14
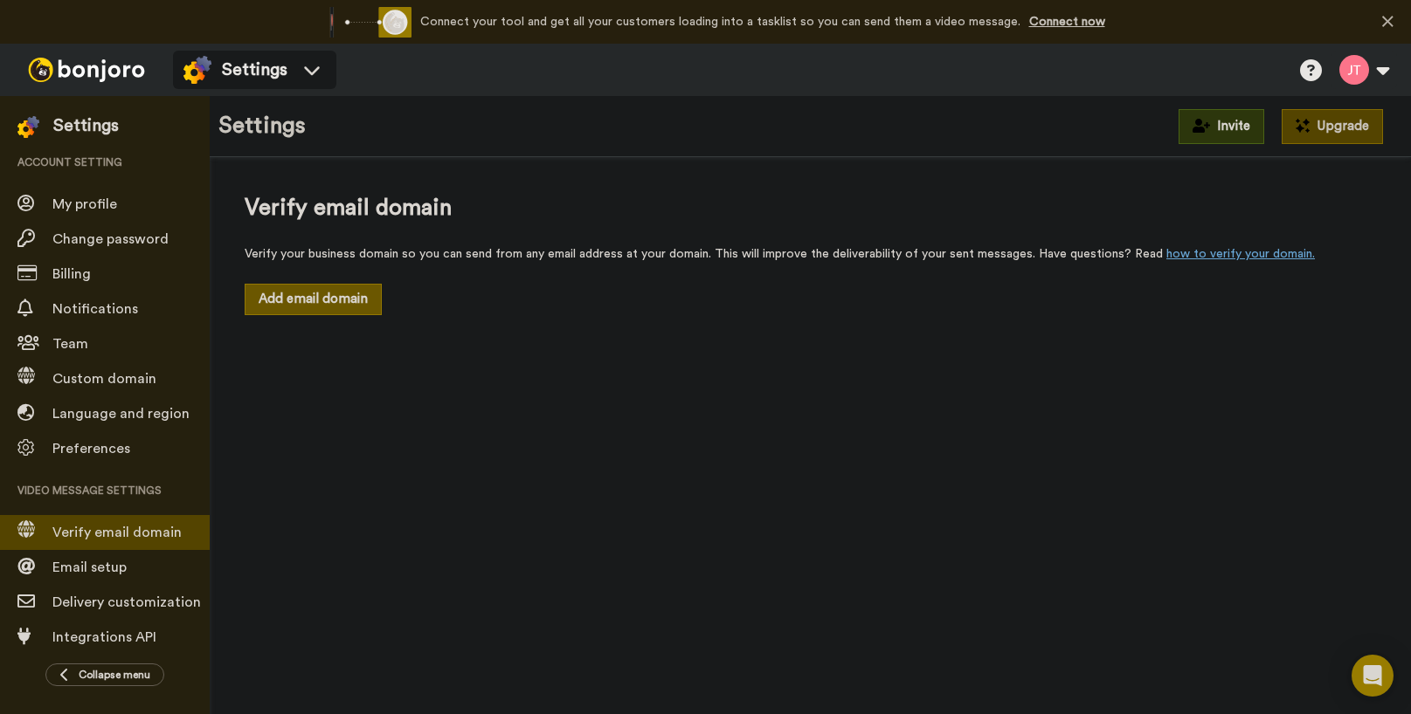
click at [342, 297] on button "Add email domain" at bounding box center [313, 299] width 137 height 31
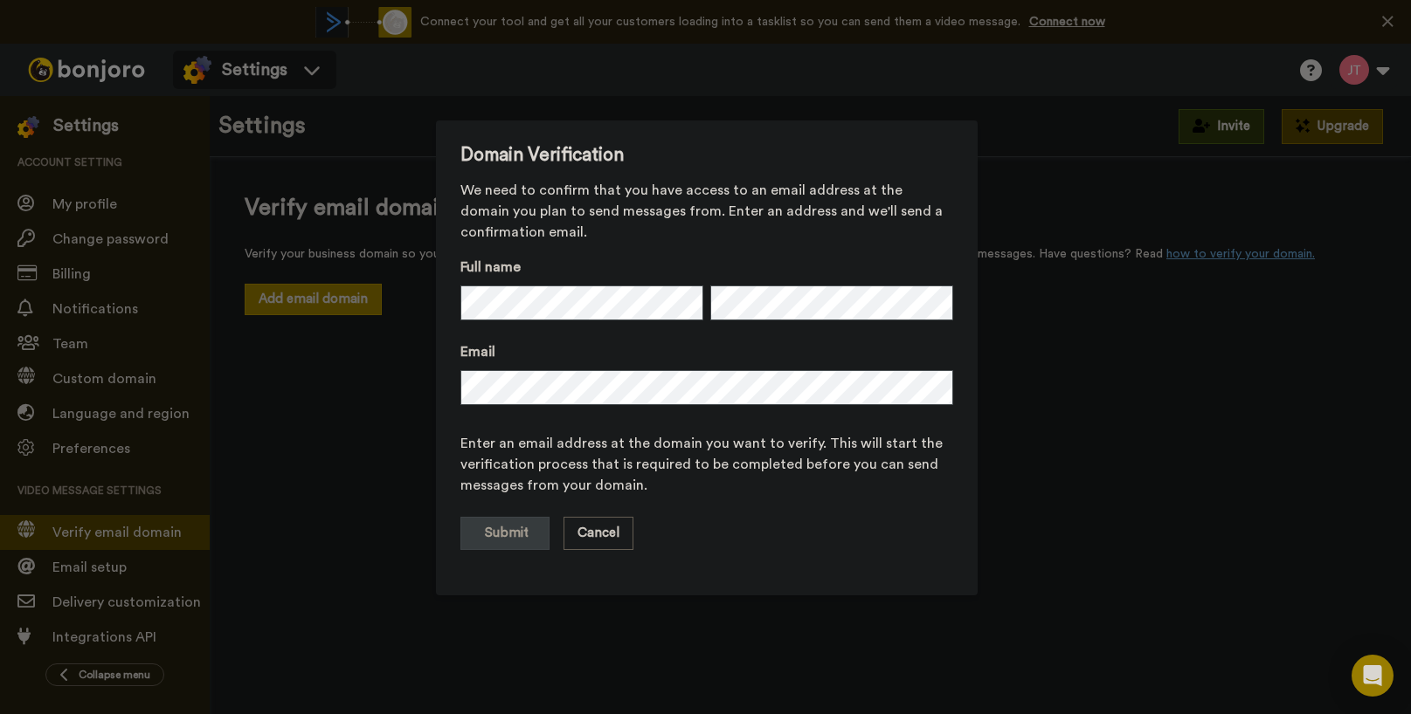
click at [1149, 401] on div "Domain Verification We need to confirm that you have access to an email address…" at bounding box center [705, 357] width 1411 height 714
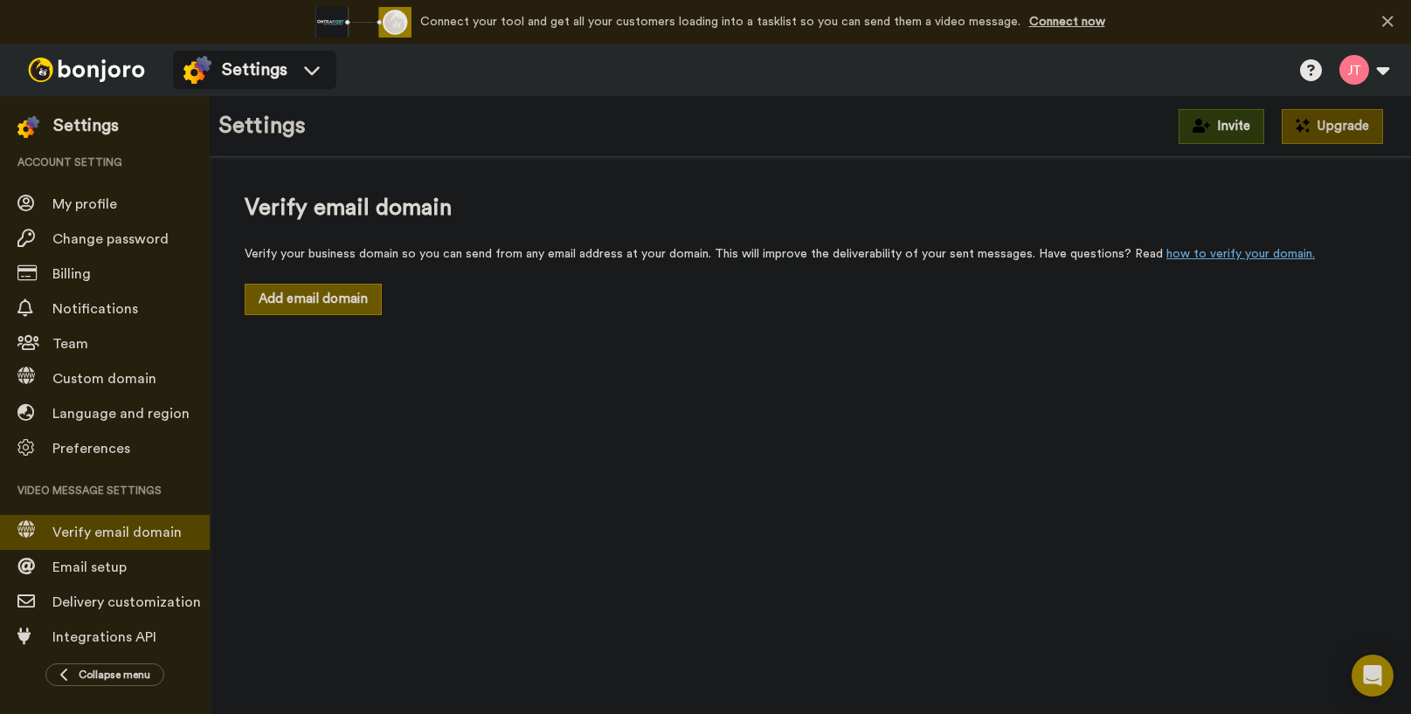
click at [299, 300] on button "Add email domain" at bounding box center [313, 299] width 137 height 31
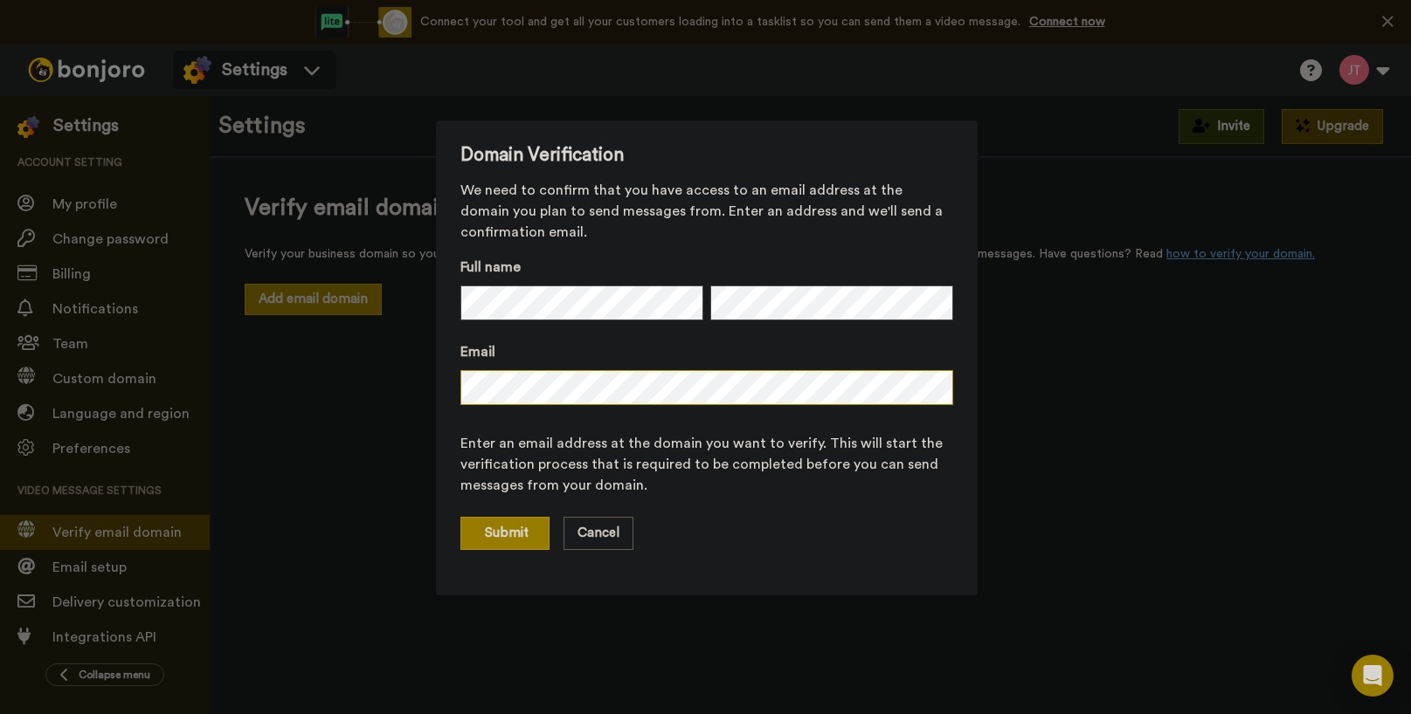
click at [282, 383] on div "Domain Verification We need to confirm that you have access to an email address…" at bounding box center [705, 357] width 1411 height 714
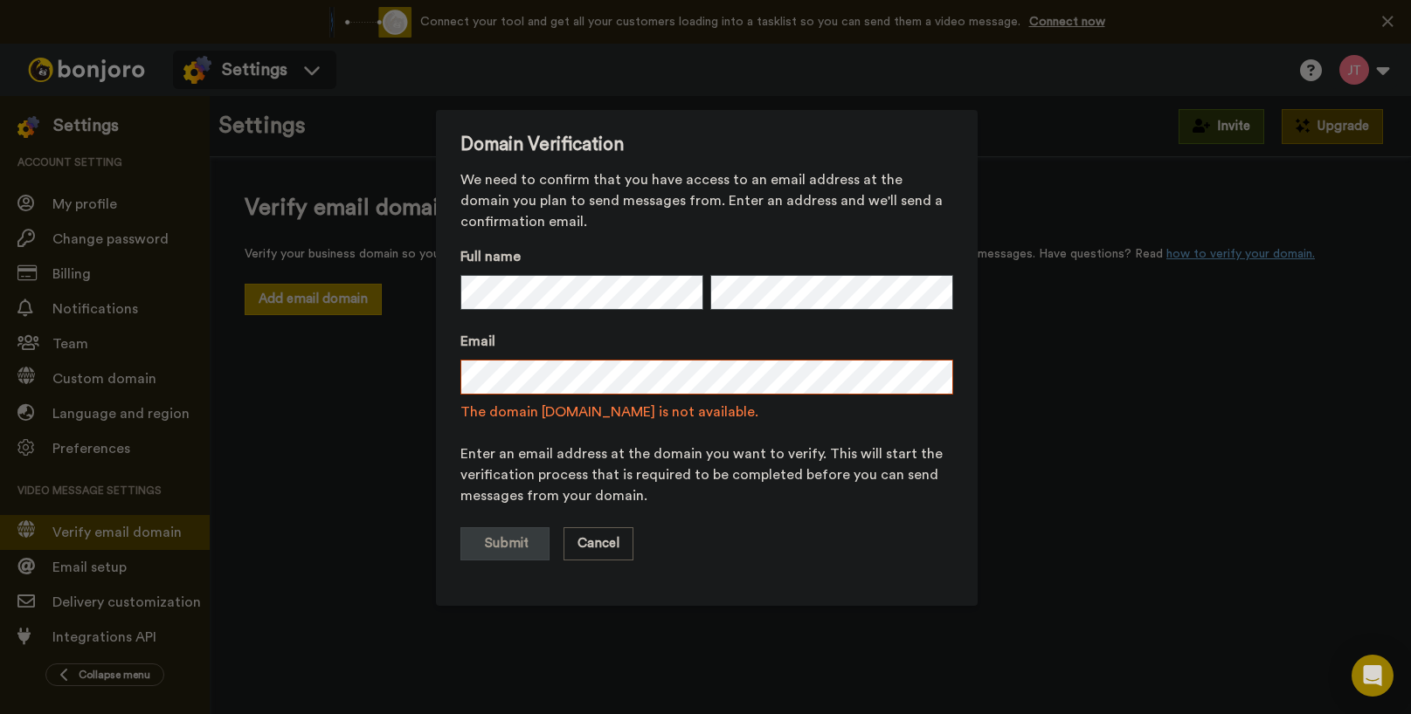
drag, startPoint x: 456, startPoint y: 412, endPoint x: 742, endPoint y: 408, distance: 285.7
click at [742, 408] on span "The domain videovabrik.ee is not available." at bounding box center [706, 412] width 493 height 21
copy span "The domain videovabrik.ee is not available."
click at [427, 386] on div "Domain Verification We need to confirm that you have access to an email address…" at bounding box center [705, 357] width 1411 height 714
click at [1264, 465] on div "Domain Verification We need to confirm that you have access to an email address…" at bounding box center [705, 357] width 1411 height 714
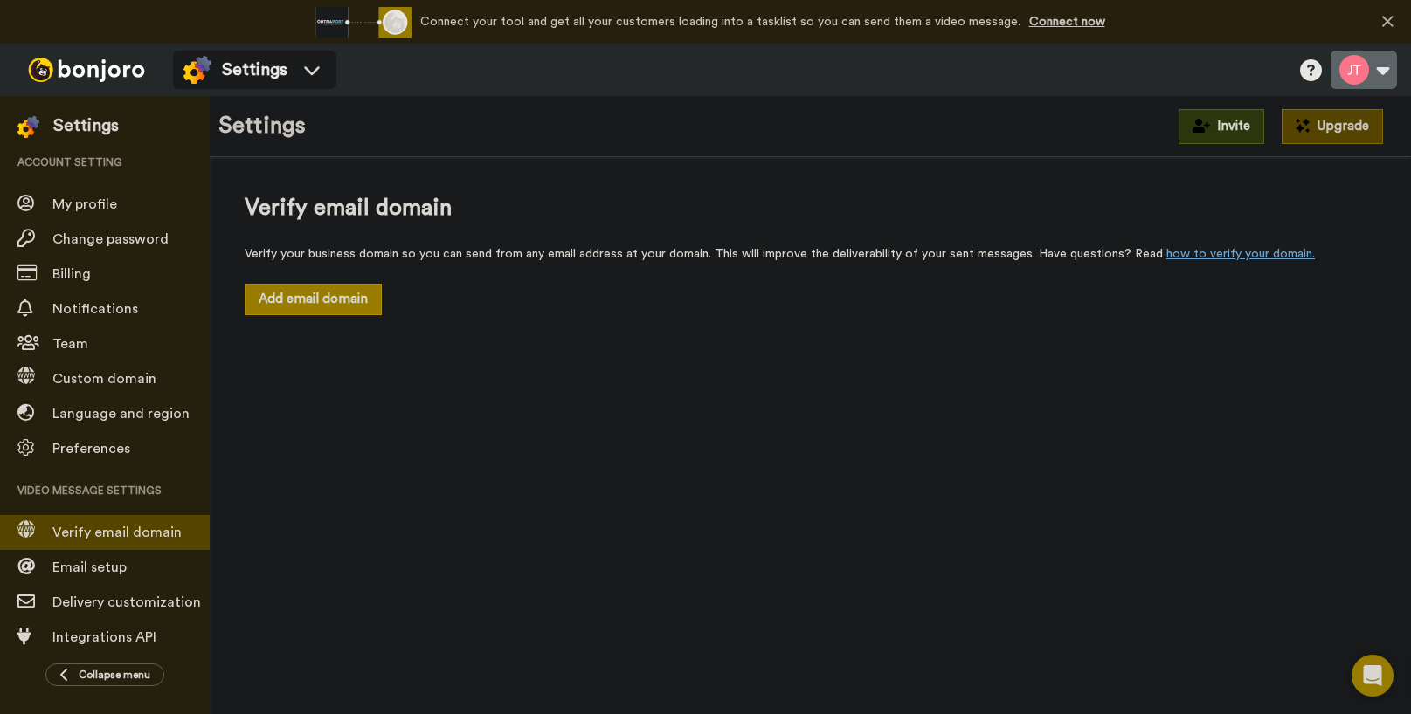
click at [1377, 66] on button at bounding box center [1363, 70] width 66 height 38
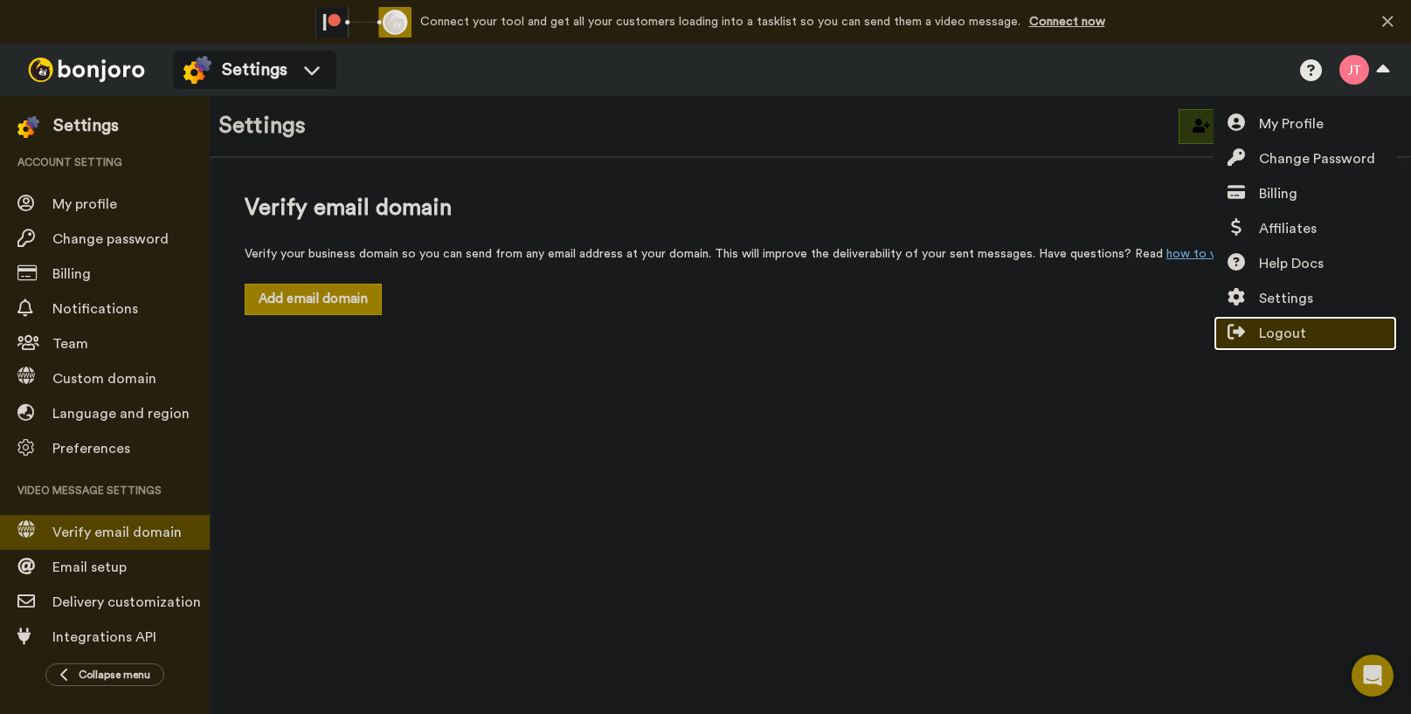
click at [1287, 331] on span "Logout" at bounding box center [1282, 333] width 47 height 21
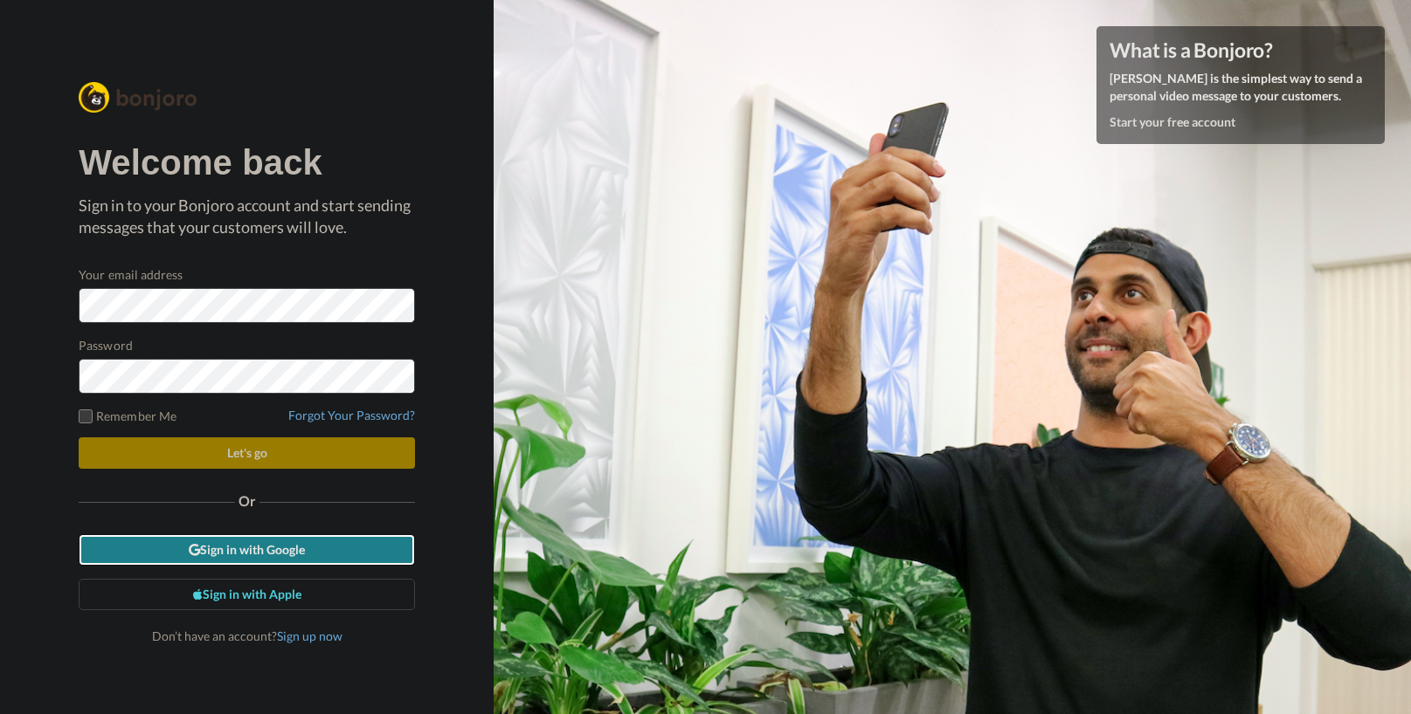
click at [271, 550] on link "Sign in with Google" at bounding box center [247, 550] width 336 height 31
